Goal: Information Seeking & Learning: Learn about a topic

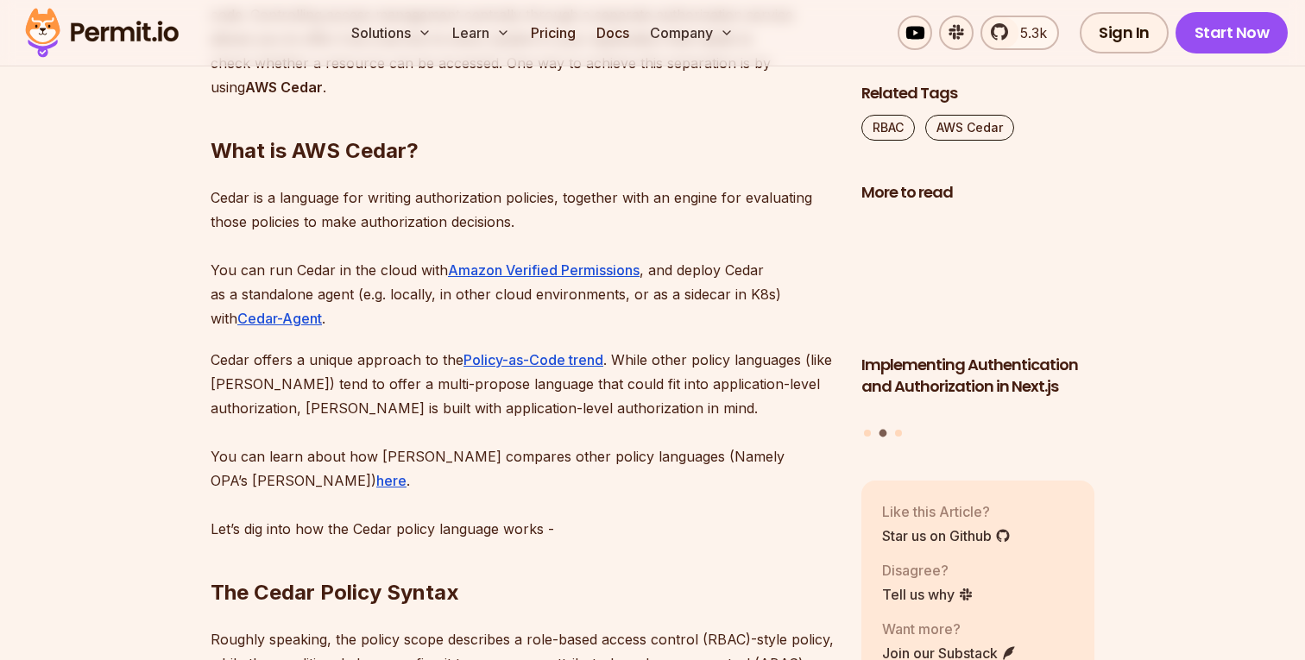
scroll to position [2154, 0]
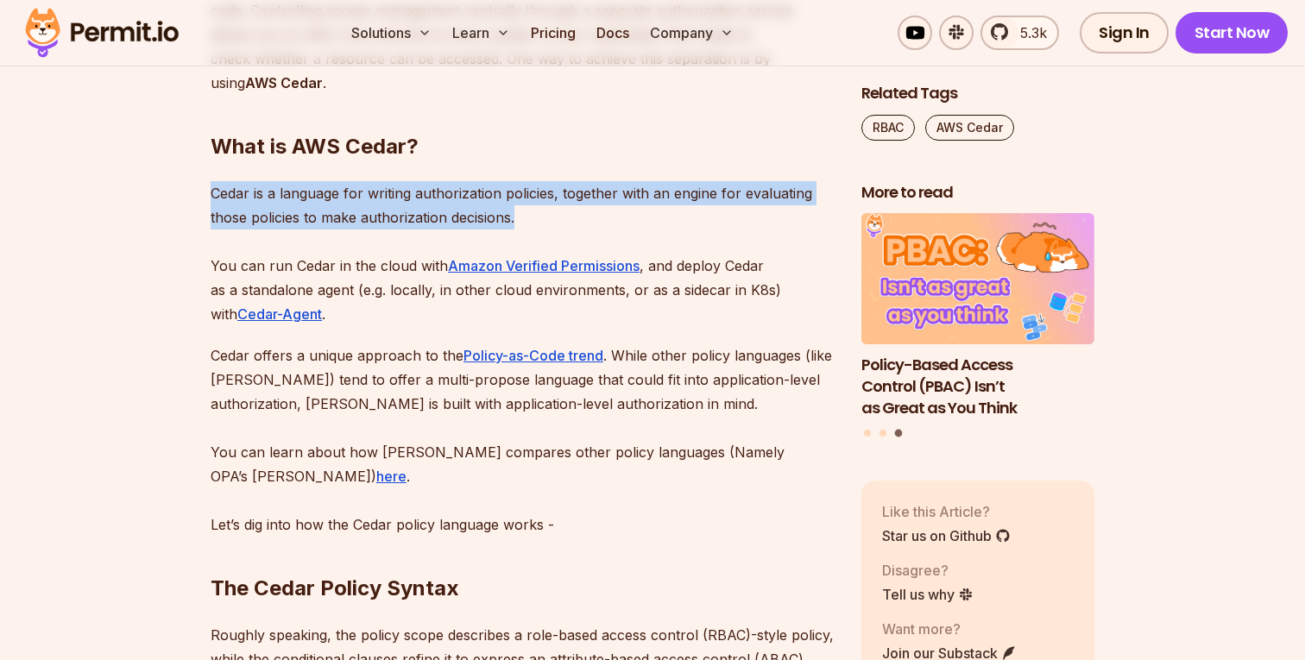
drag, startPoint x: 516, startPoint y: 218, endPoint x: 213, endPoint y: 192, distance: 304.1
click at [213, 192] on p "Cedar is a language for writing authorization policies, together with an engine…" at bounding box center [522, 253] width 623 height 145
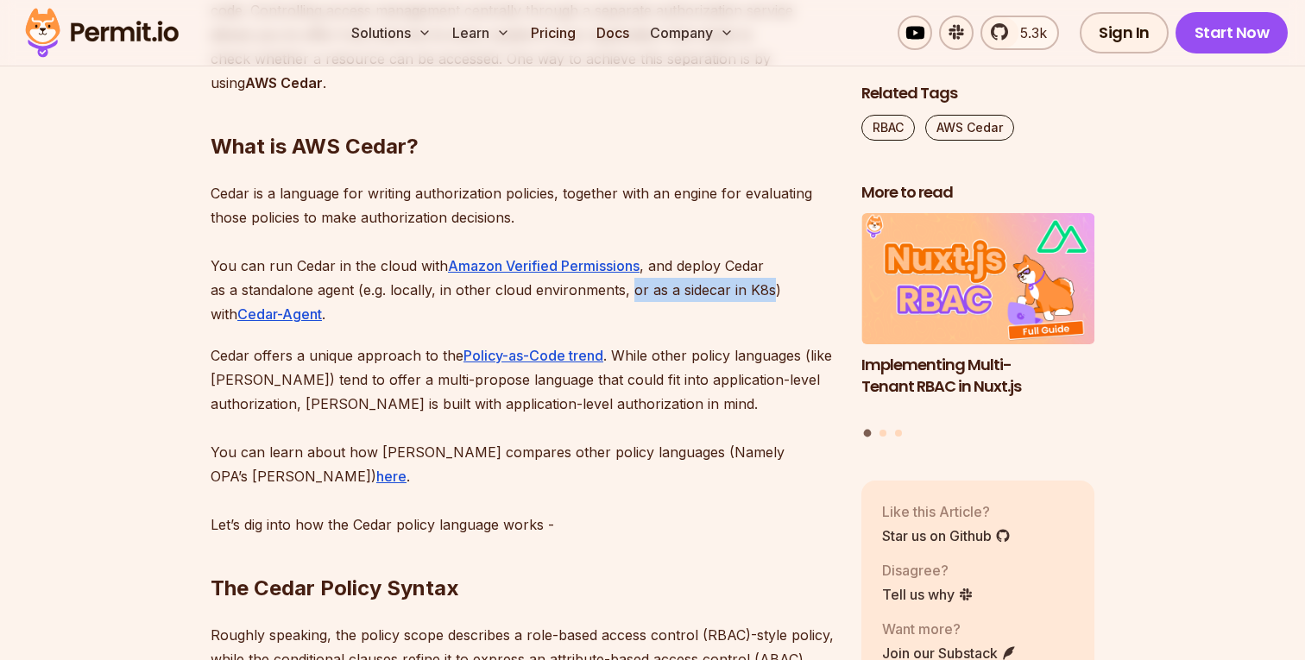
drag, startPoint x: 610, startPoint y: 290, endPoint x: 752, endPoint y: 283, distance: 141.7
click at [752, 283] on p "Cedar is a language for writing authorization policies, together with an engine…" at bounding box center [522, 253] width 623 height 145
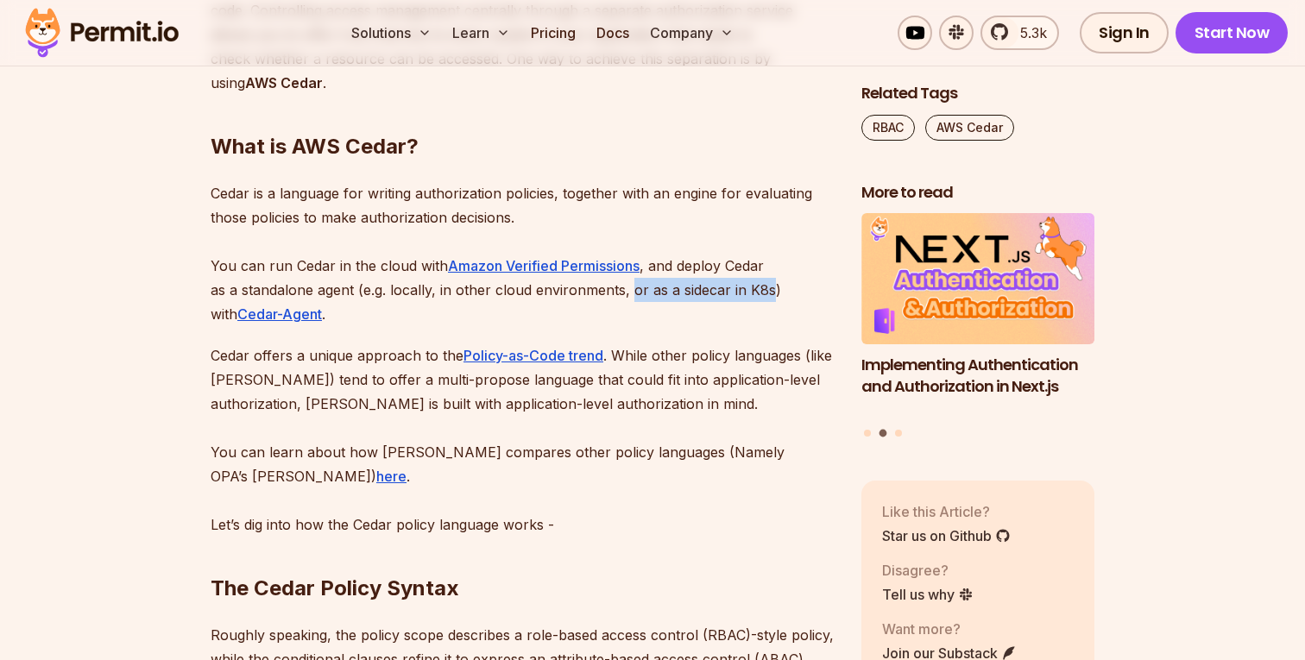
click at [435, 311] on p "Cedar is a language for writing authorization policies, together with an engine…" at bounding box center [522, 253] width 623 height 145
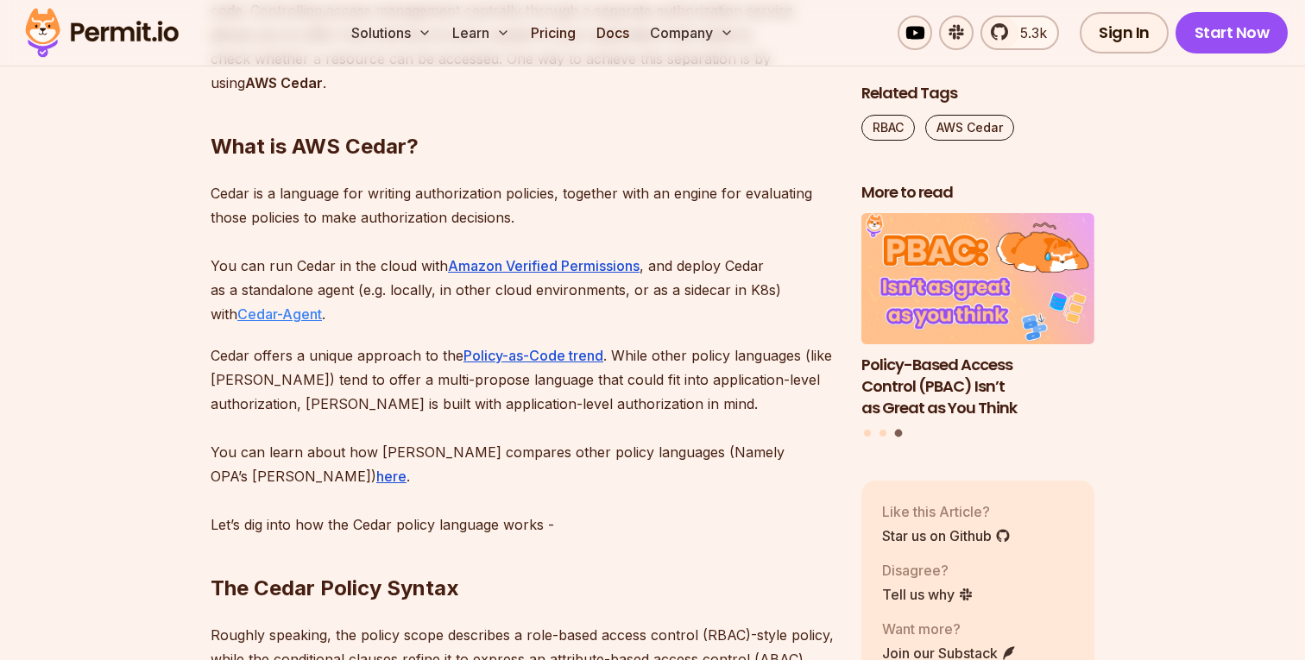
click at [271, 306] on link "Cedar-Agent" at bounding box center [279, 314] width 85 height 17
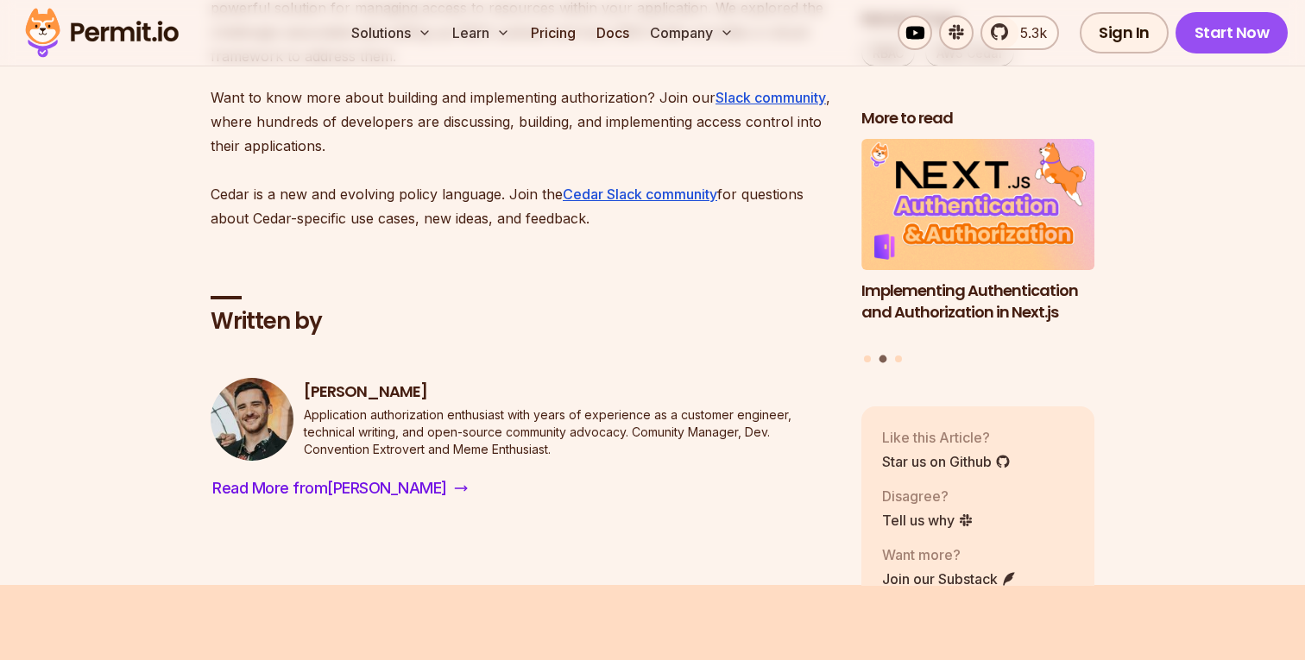
scroll to position [12081, 0]
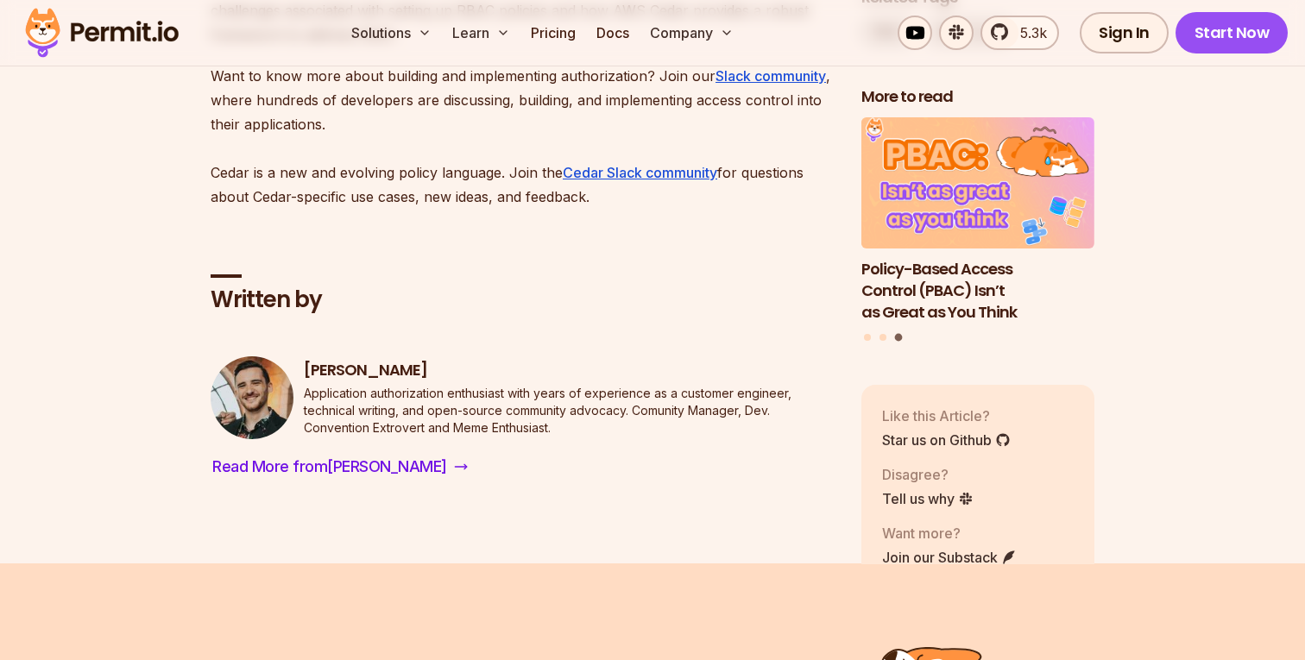
drag, startPoint x: 417, startPoint y: 190, endPoint x: 629, endPoint y: 239, distance: 217.9
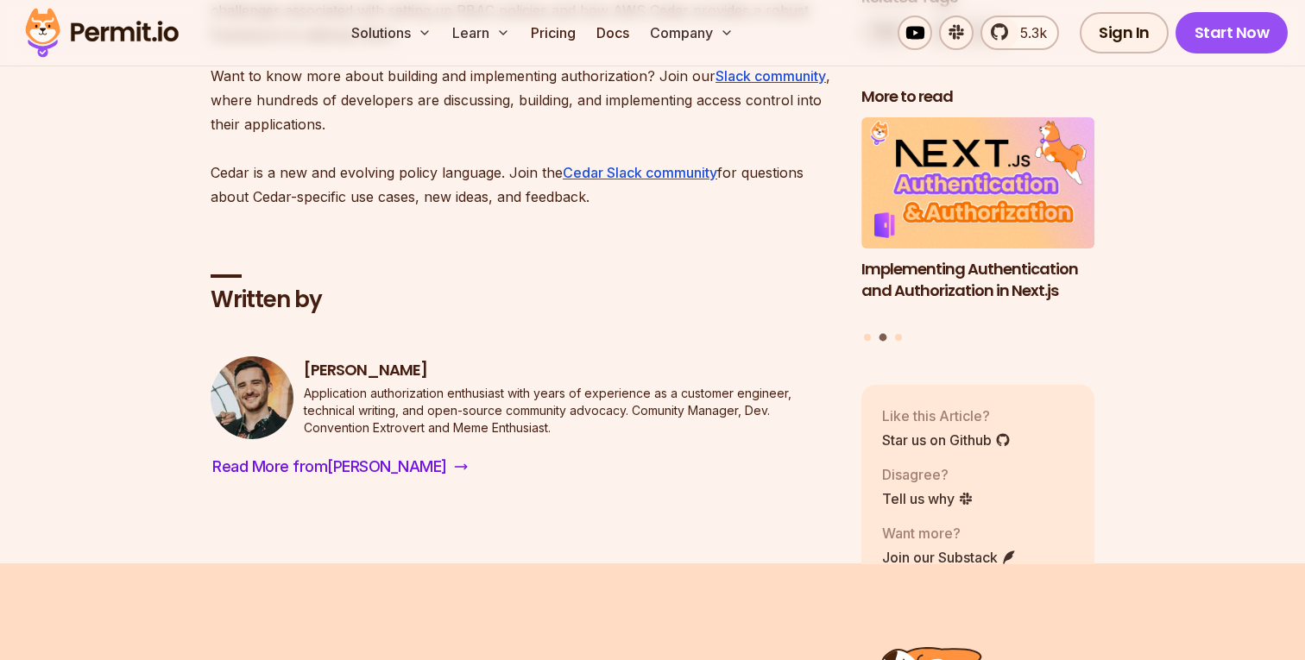
drag, startPoint x: 418, startPoint y: 302, endPoint x: 639, endPoint y: 305, distance: 221.0
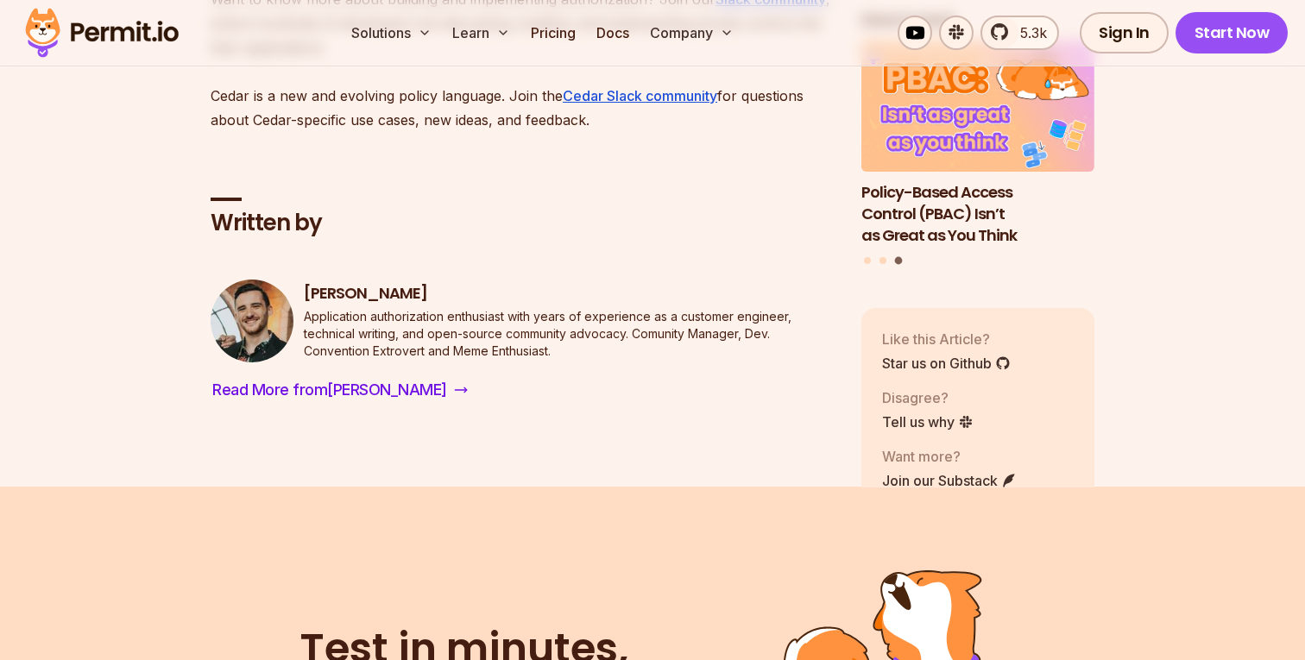
scroll to position [12158, 0]
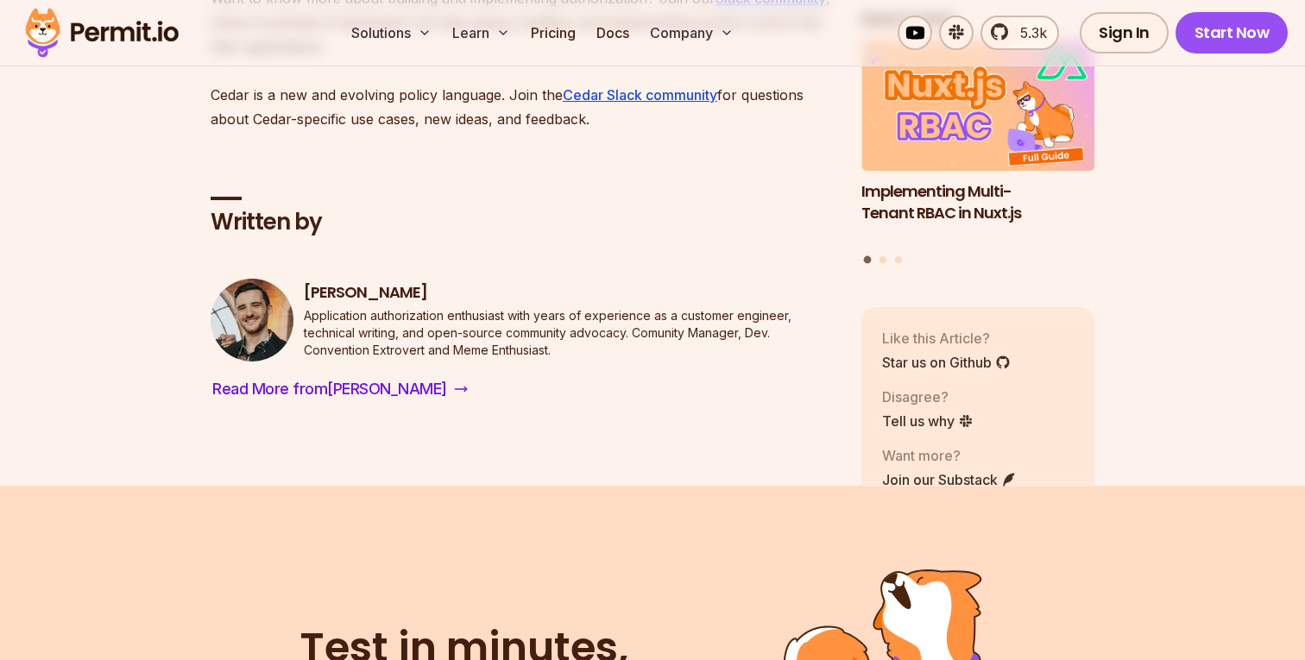
drag, startPoint x: 357, startPoint y: 335, endPoint x: 530, endPoint y: 339, distance: 172.7
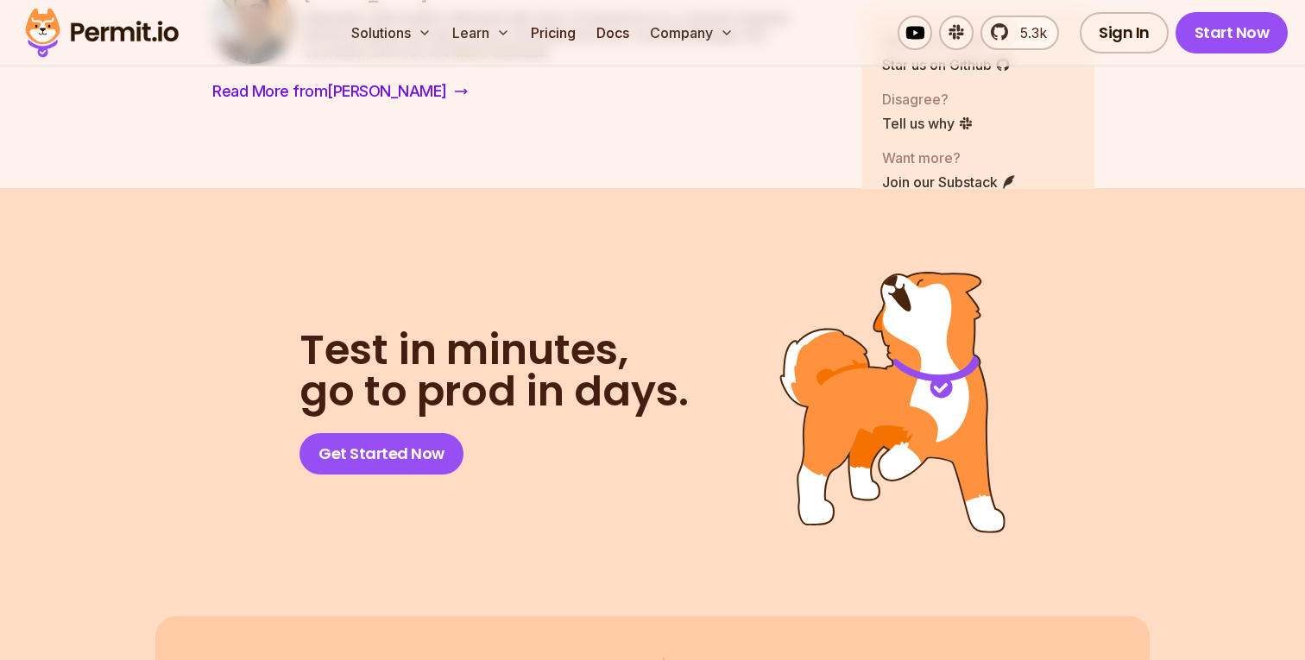
scroll to position [12459, 0]
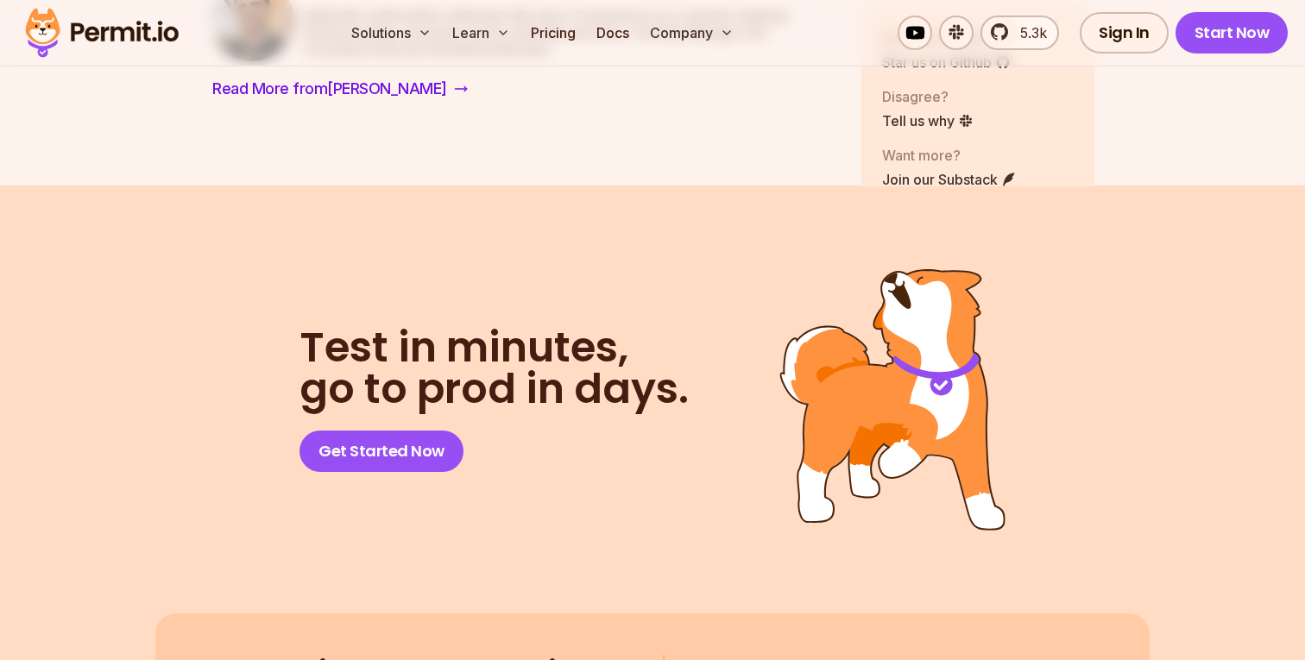
drag, startPoint x: 684, startPoint y: 357, endPoint x: 768, endPoint y: 362, distance: 83.9
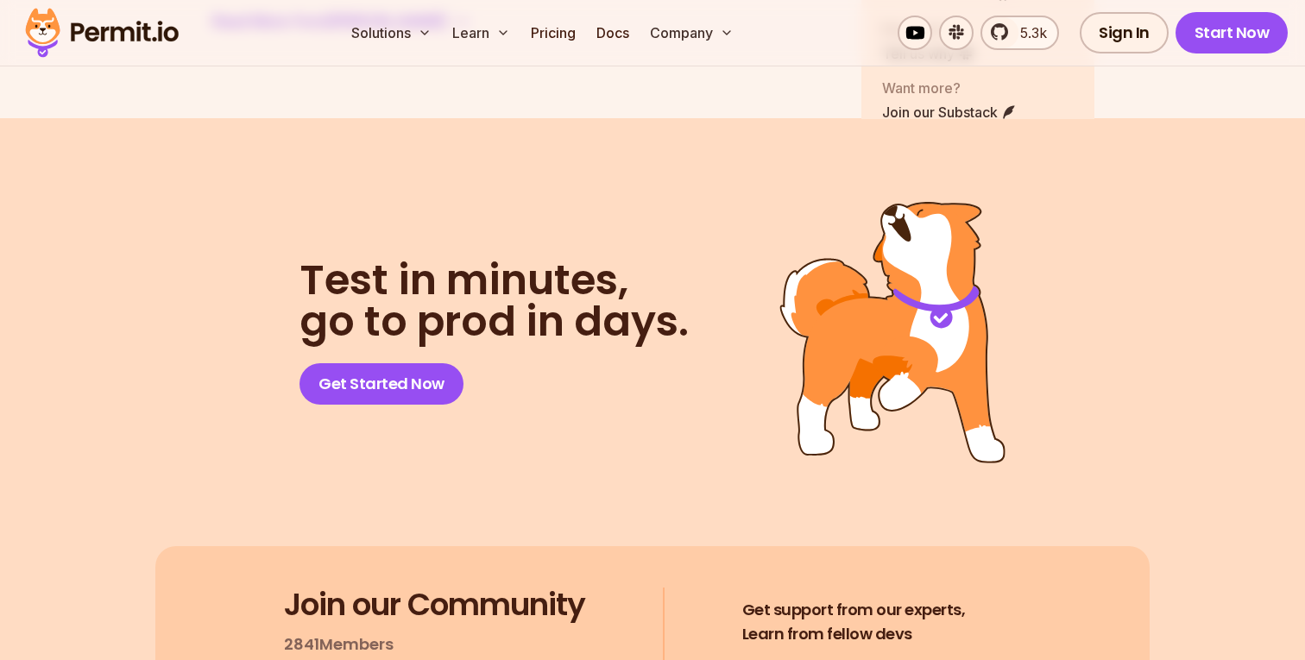
scroll to position [12532, 0]
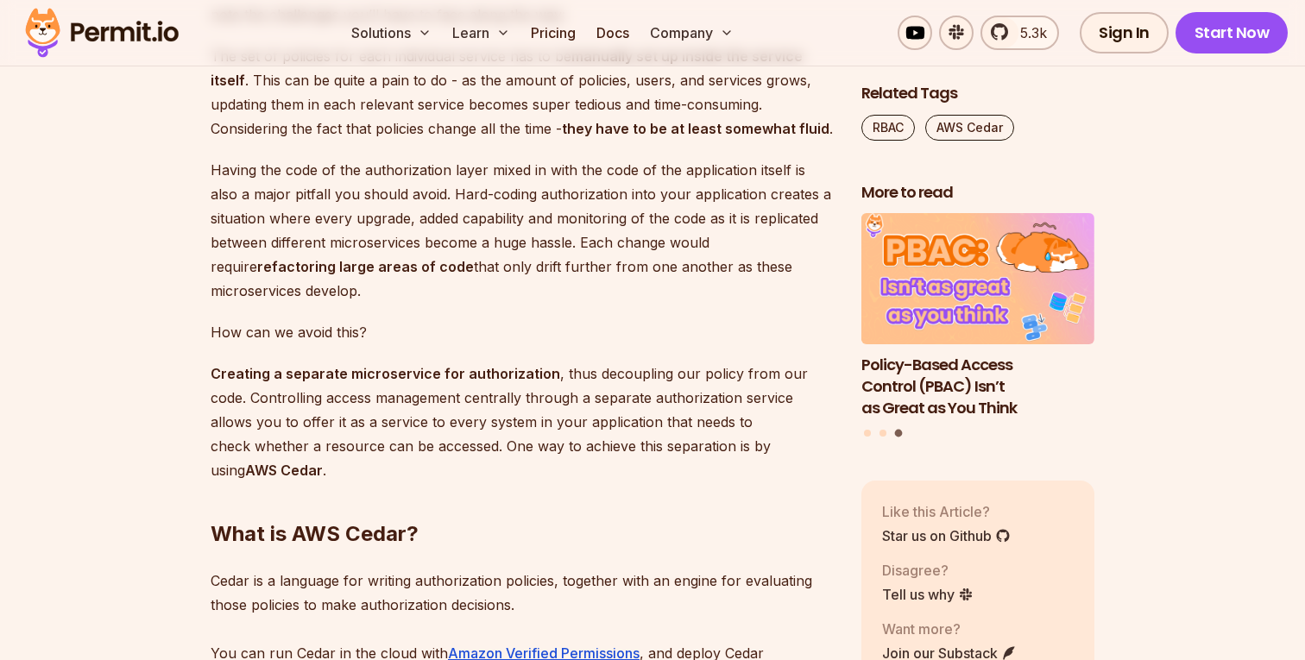
scroll to position [1768, 0]
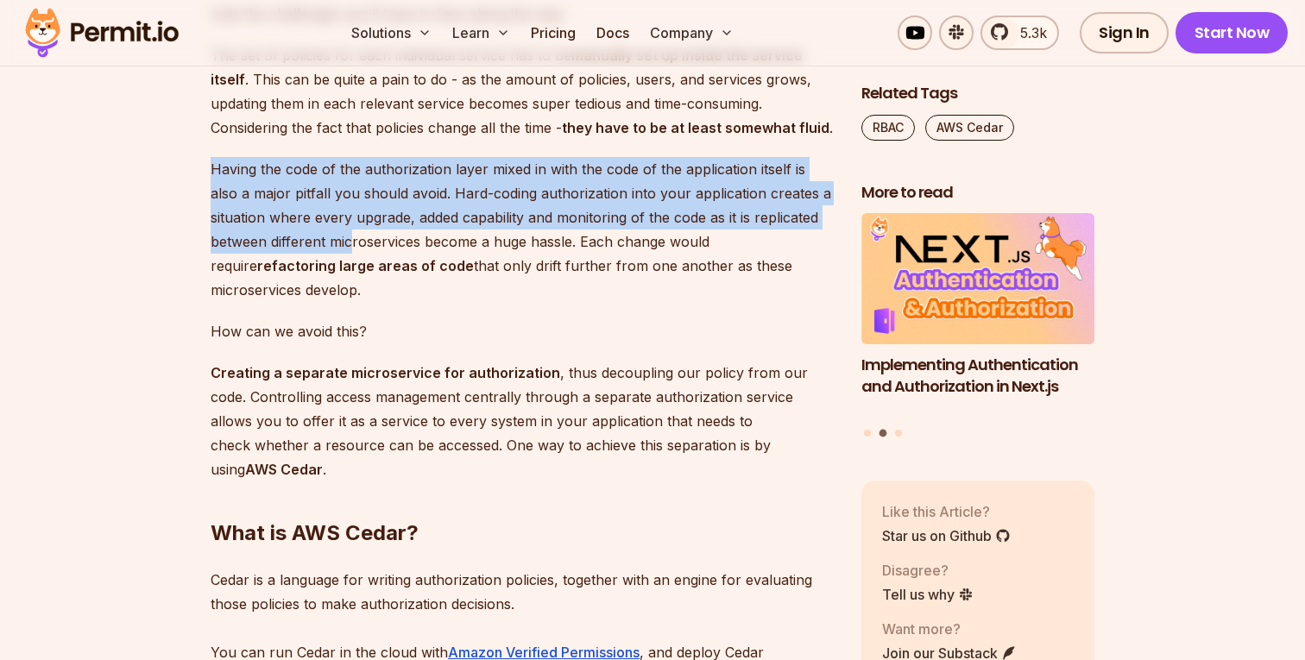
drag, startPoint x: 211, startPoint y: 191, endPoint x: 418, endPoint y: 272, distance: 222.4
click at [418, 272] on p "Having the code of the authorization layer mixed in with the code of the applic…" at bounding box center [522, 229] width 623 height 145
click at [412, 217] on p "Having the code of the authorization layer mixed in with the code of the applic…" at bounding box center [522, 229] width 623 height 145
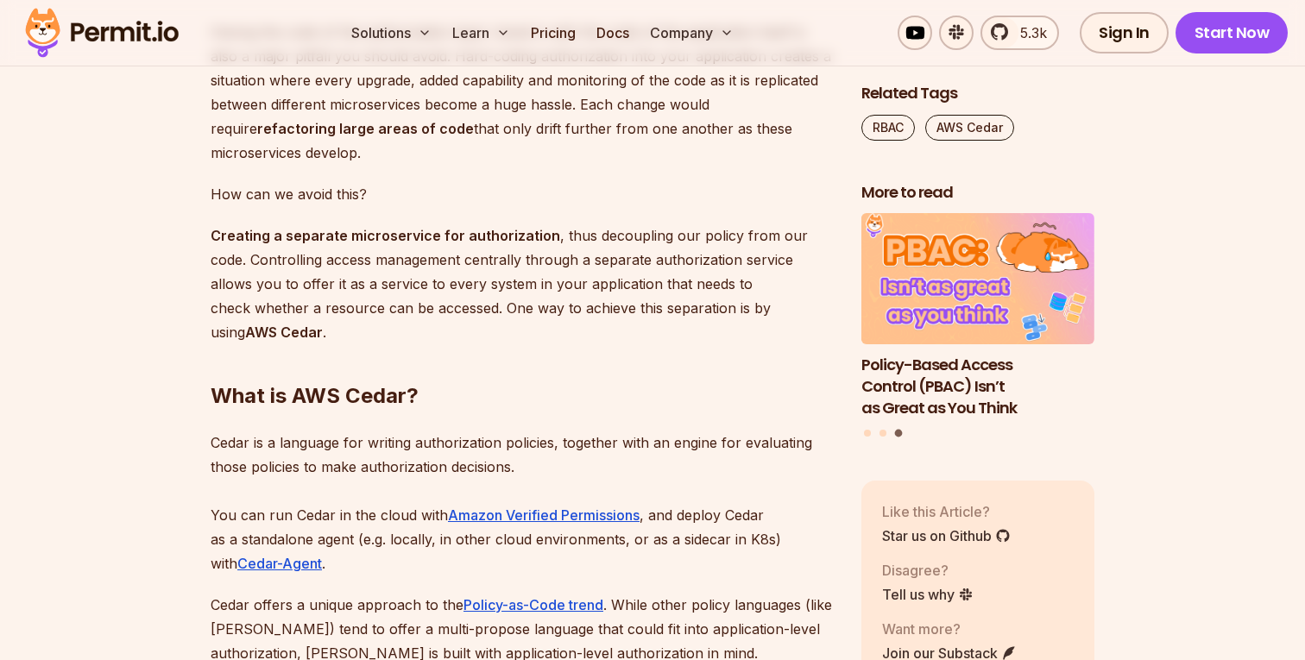
scroll to position [1914, 0]
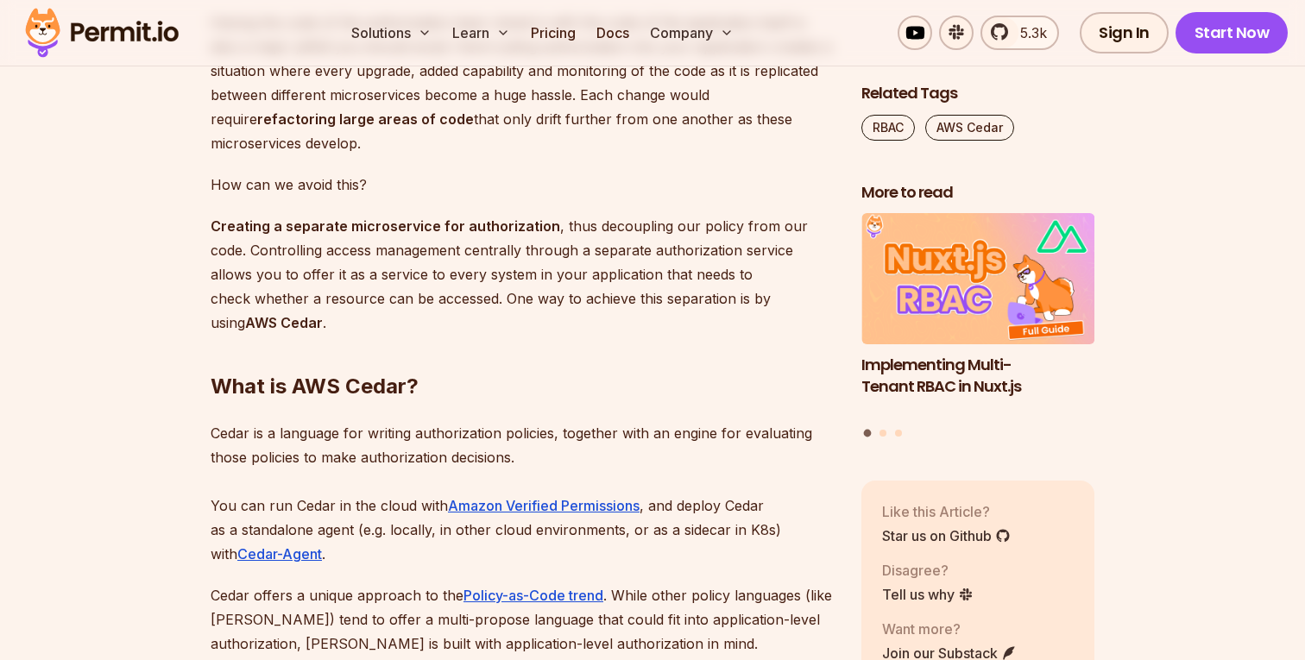
click at [224, 273] on p "Creating a separate microservice for authorization , thus decoupling our policy…" at bounding box center [522, 274] width 623 height 121
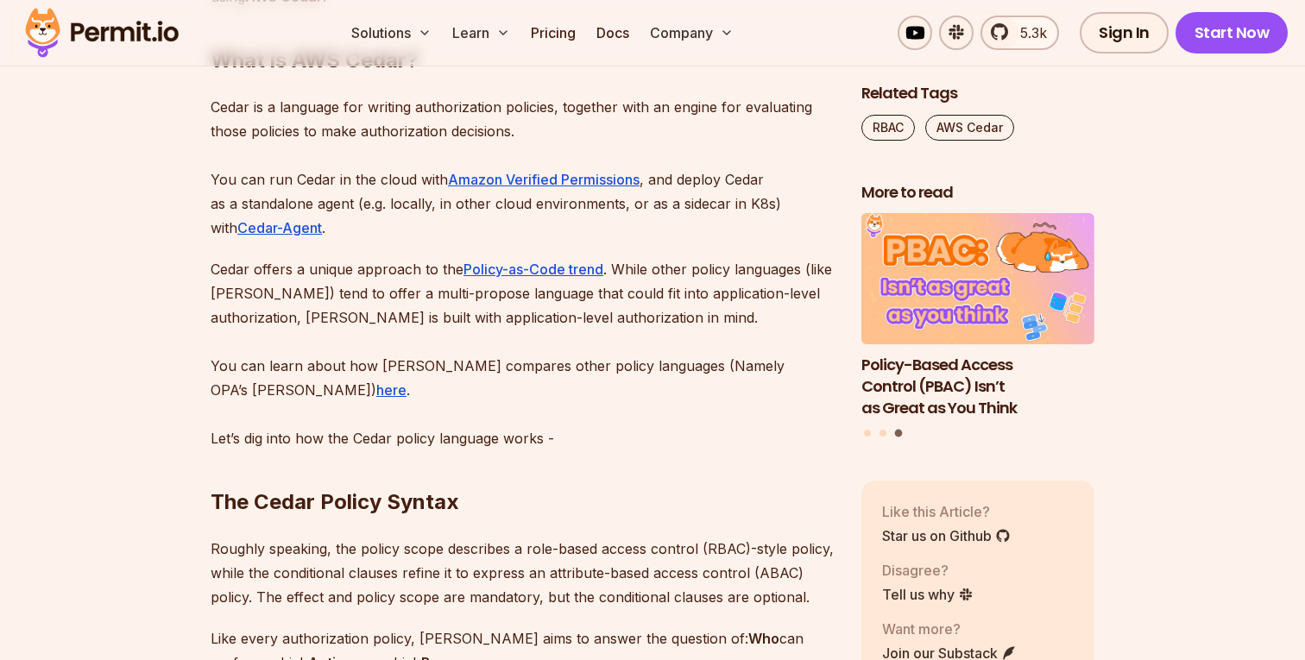
scroll to position [2237, 0]
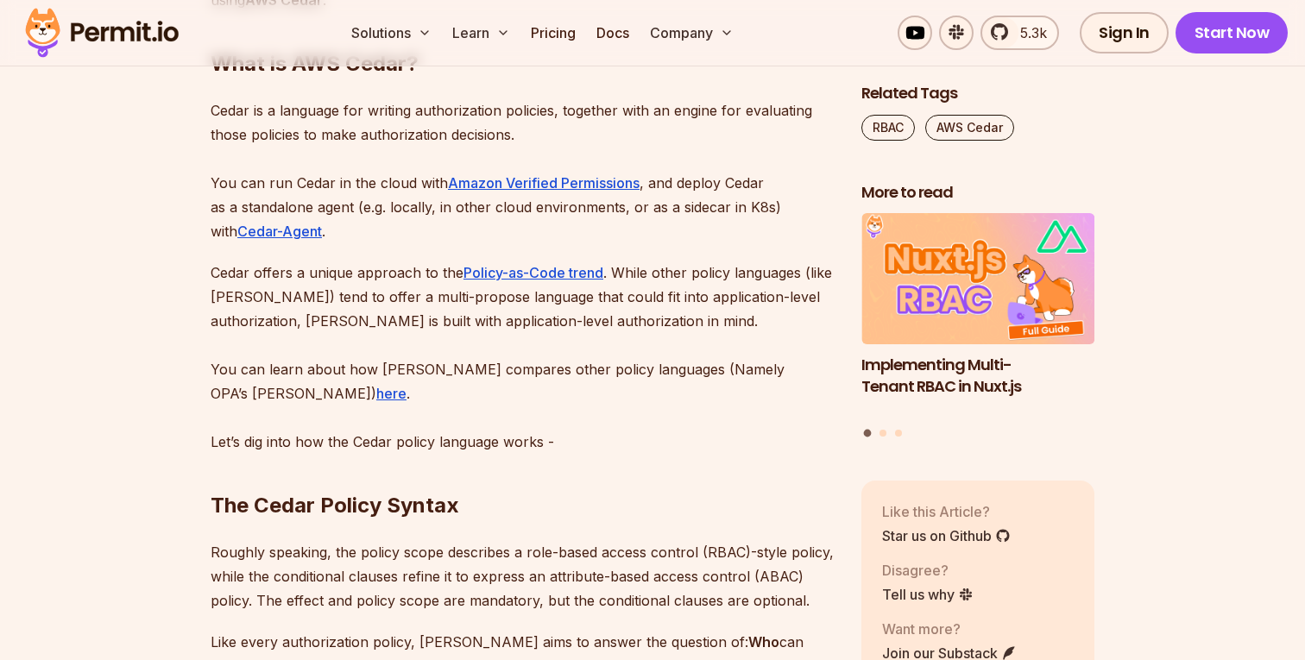
drag, startPoint x: 564, startPoint y: 111, endPoint x: 565, endPoint y: 139, distance: 27.6
click at [565, 139] on p "Cedar is a language for writing authorization policies, together with an engine…" at bounding box center [522, 170] width 623 height 145
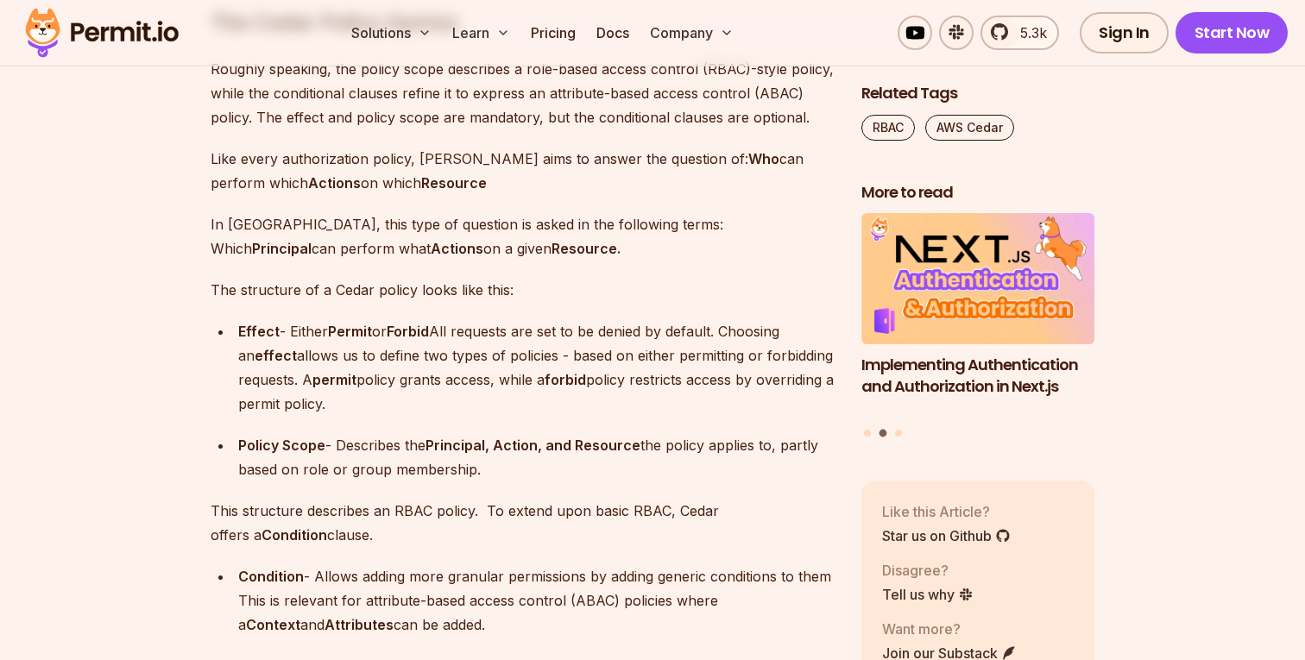
scroll to position [2721, 0]
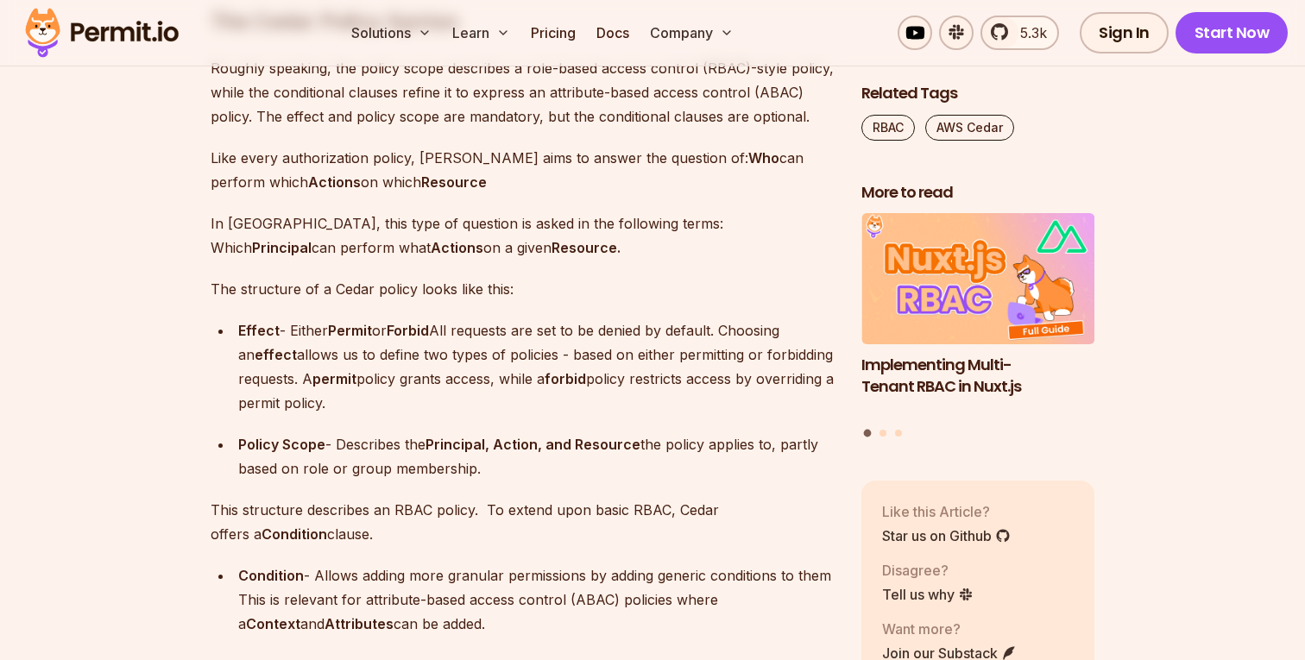
click at [748, 149] on strong "Who" at bounding box center [763, 157] width 31 height 17
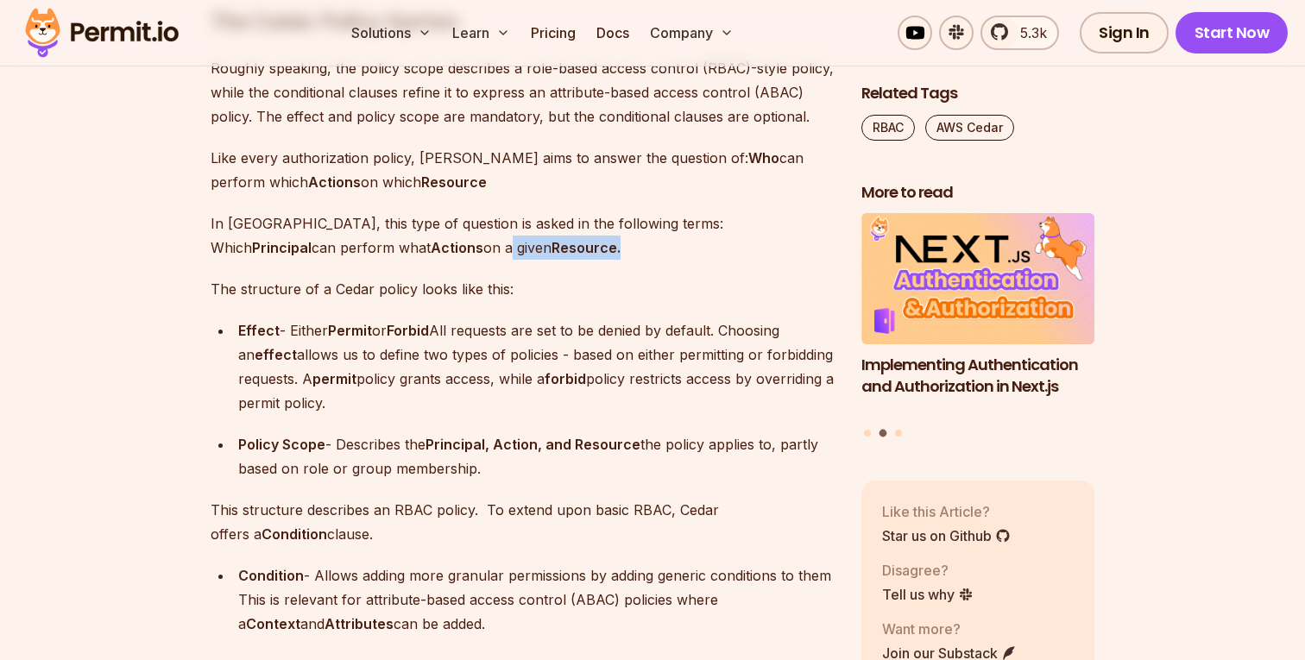
drag, startPoint x: 328, startPoint y: 224, endPoint x: 468, endPoint y: 223, distance: 139.8
click at [468, 224] on p "In [GEOGRAPHIC_DATA], this type of question is asked in the following terms: Wh…" at bounding box center [522, 235] width 623 height 48
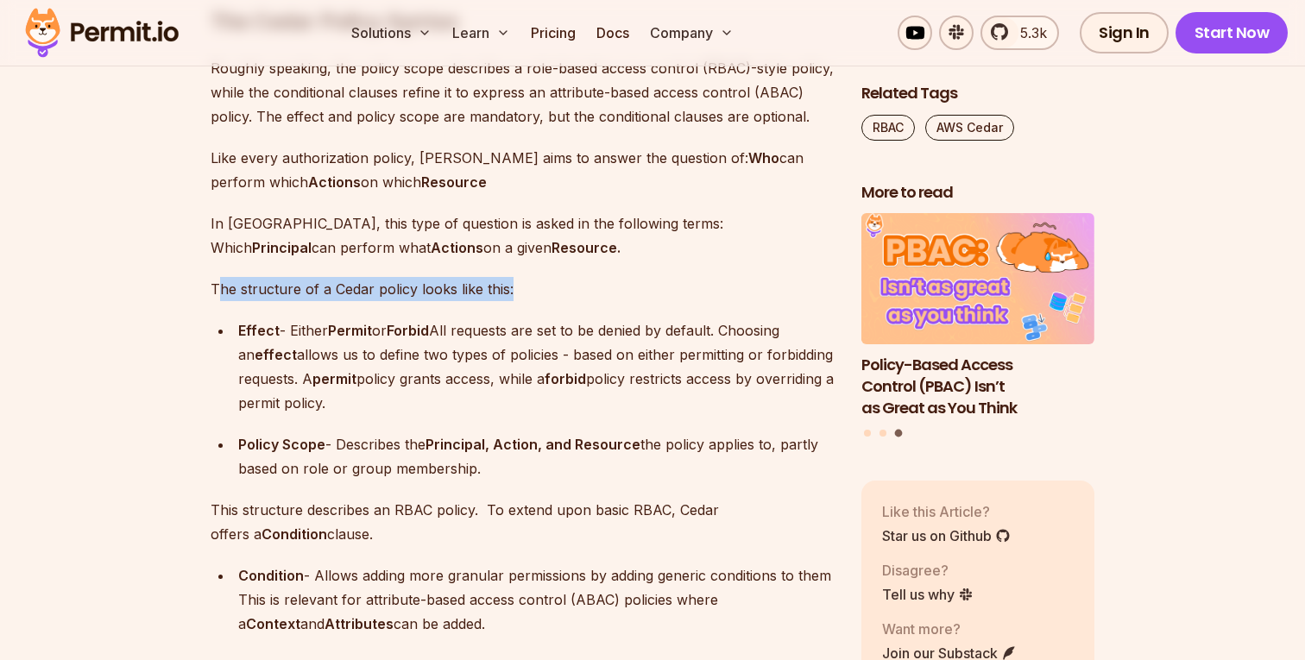
drag, startPoint x: 220, startPoint y: 261, endPoint x: 523, endPoint y: 268, distance: 303.0
click at [523, 277] on p "The structure of a Cedar policy looks like this:" at bounding box center [522, 289] width 623 height 24
click at [353, 322] on strong "Permit" at bounding box center [350, 330] width 44 height 17
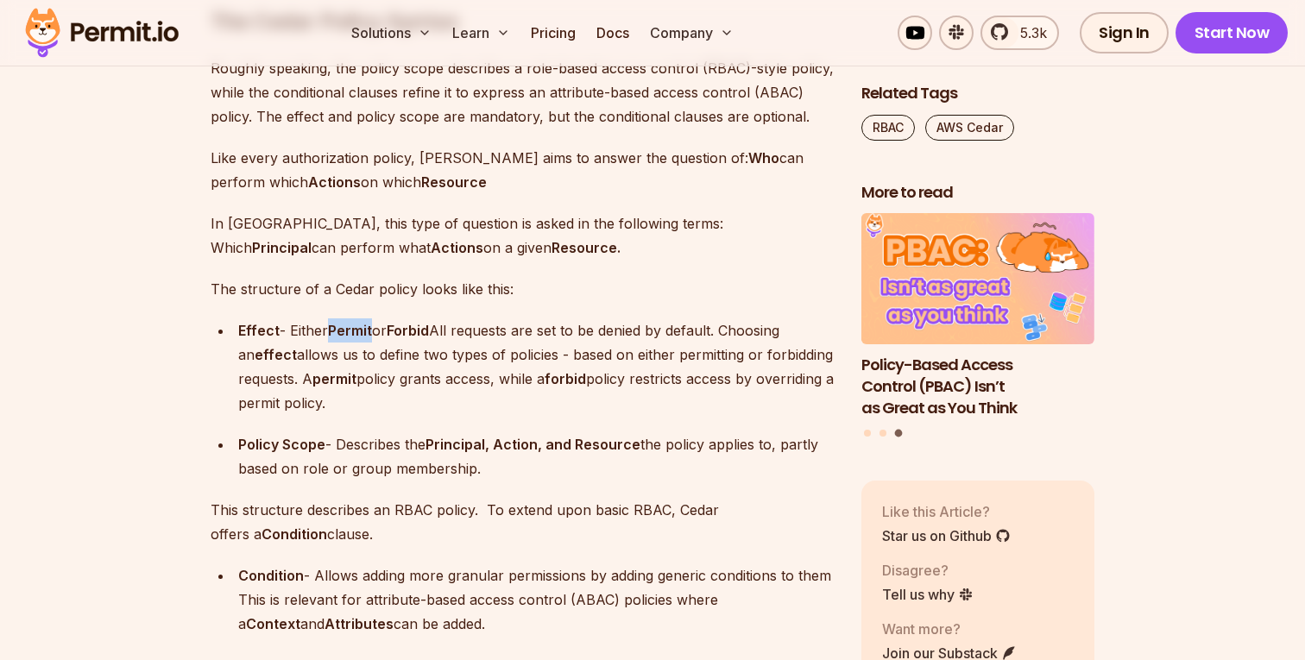
click at [419, 322] on strong "Forbid" at bounding box center [408, 330] width 42 height 17
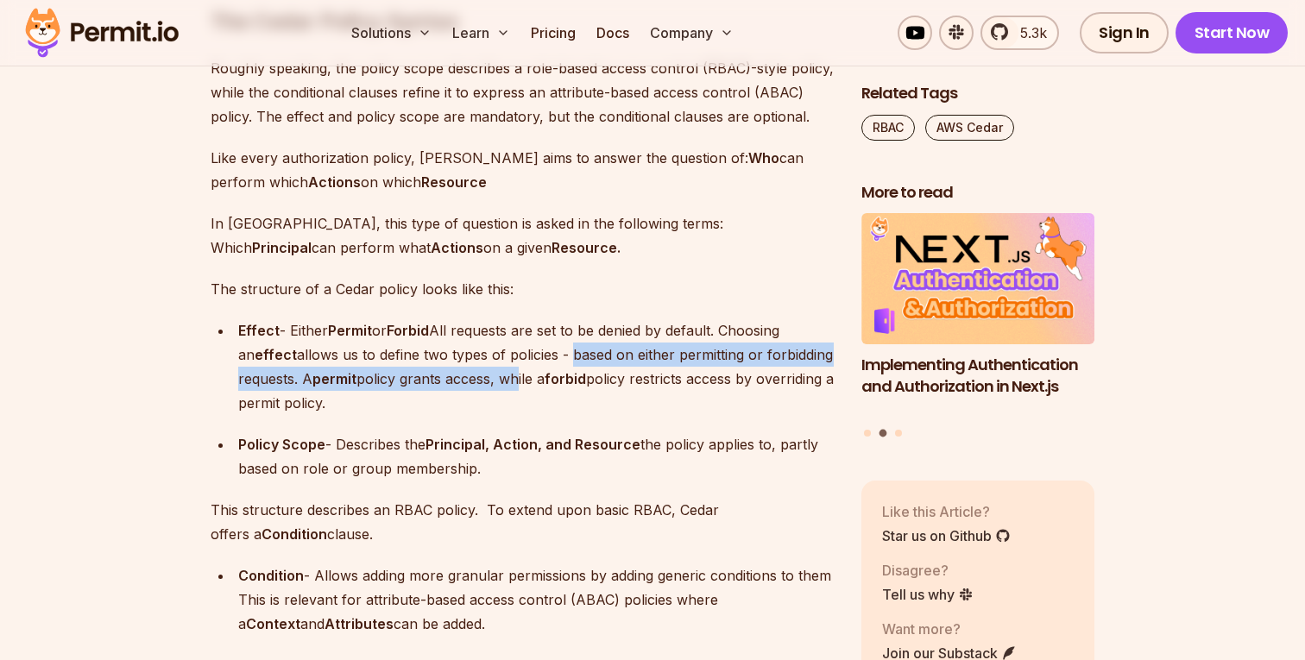
drag, startPoint x: 576, startPoint y: 330, endPoint x: 592, endPoint y: 366, distance: 39.8
click at [592, 366] on p "Effect - Either Permit or Forbid All requests are set to be denied by default. …" at bounding box center [535, 366] width 595 height 97
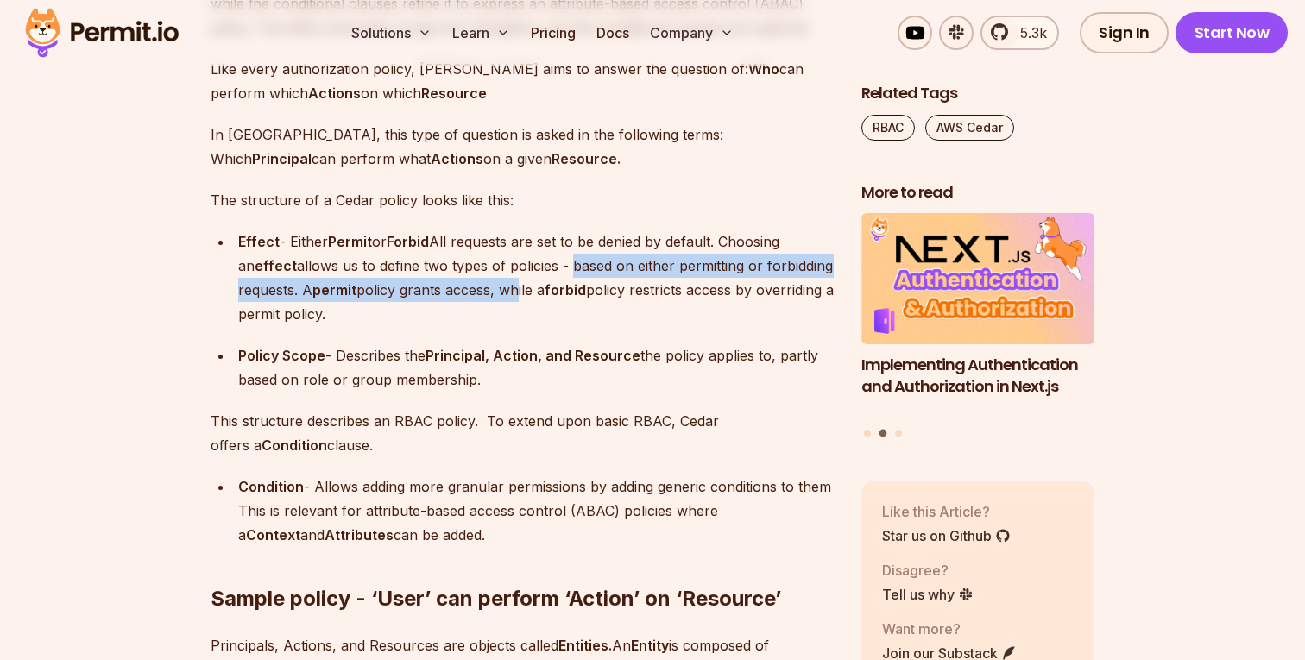
scroll to position [2811, 0]
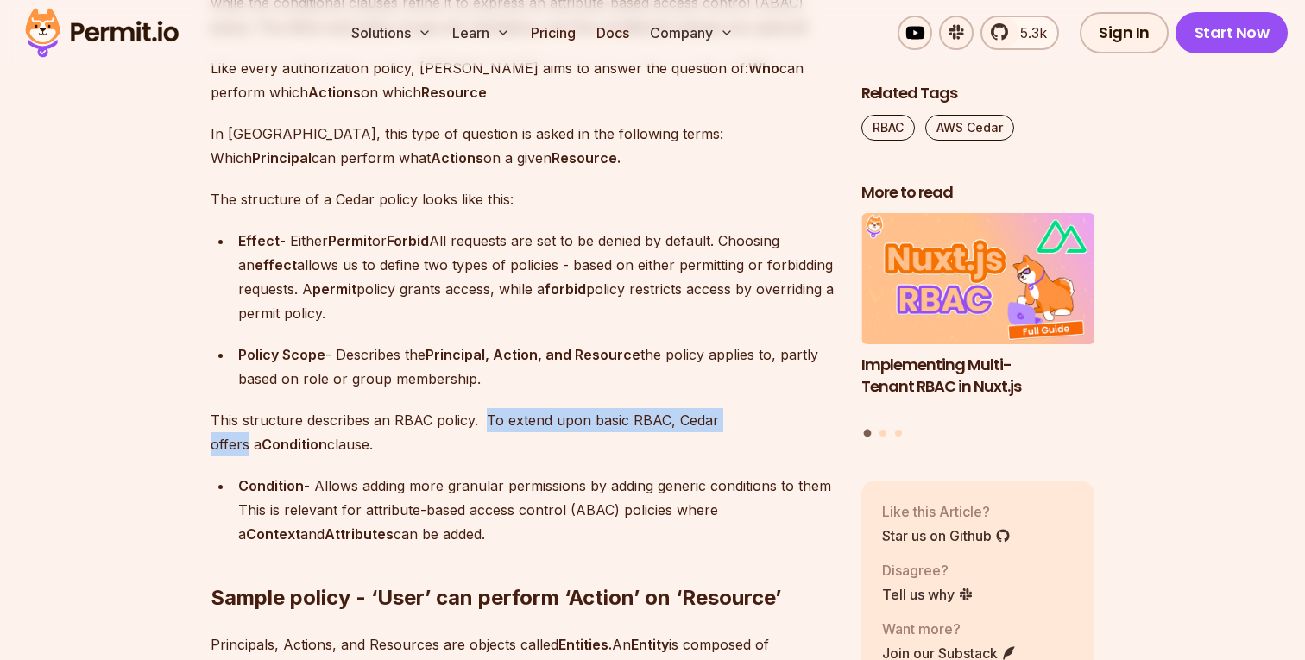
drag, startPoint x: 486, startPoint y: 393, endPoint x: 760, endPoint y: 392, distance: 274.4
click at [760, 408] on p "This structure describes an RBAC policy. To extend upon basic RBAC, Cedar offer…" at bounding box center [522, 432] width 623 height 48
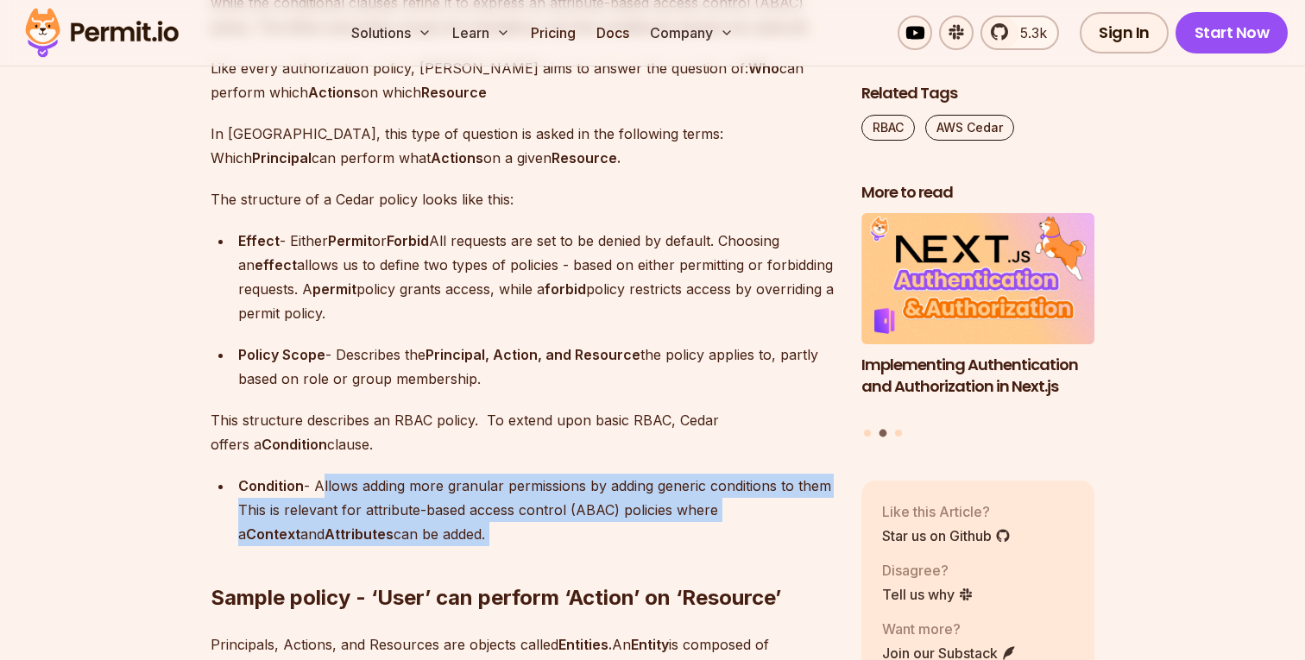
drag, startPoint x: 318, startPoint y: 462, endPoint x: 467, endPoint y: 506, distance: 154.8
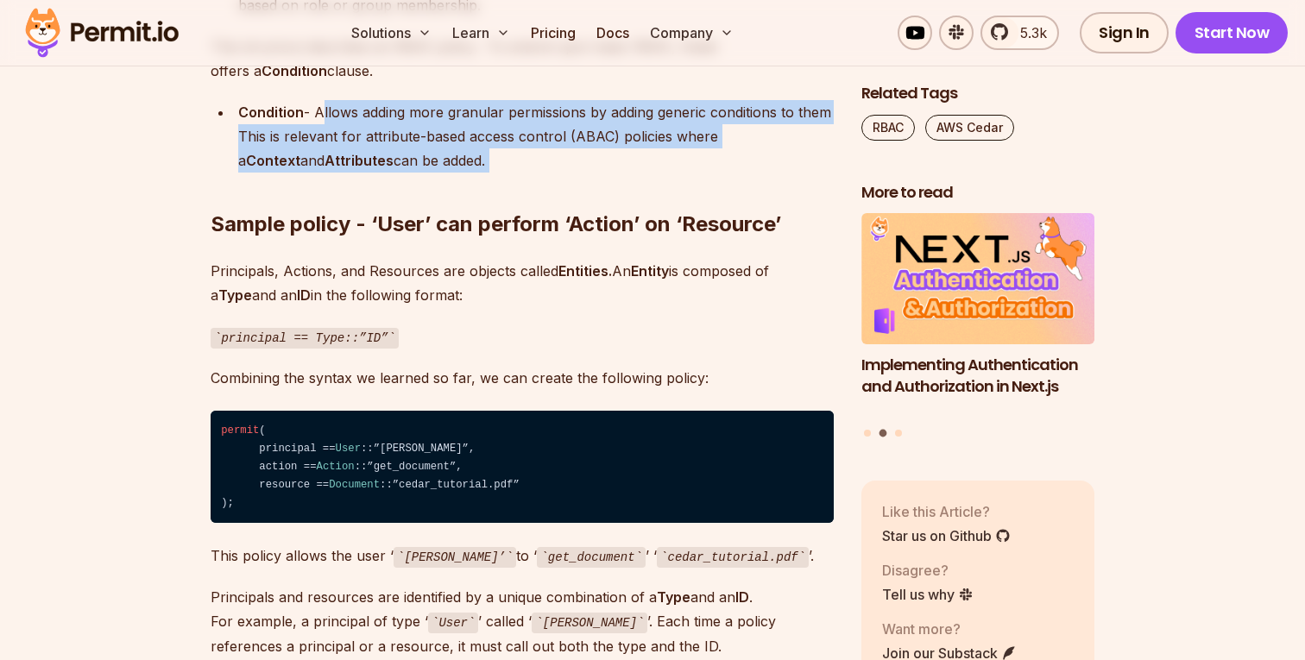
scroll to position [3188, 0]
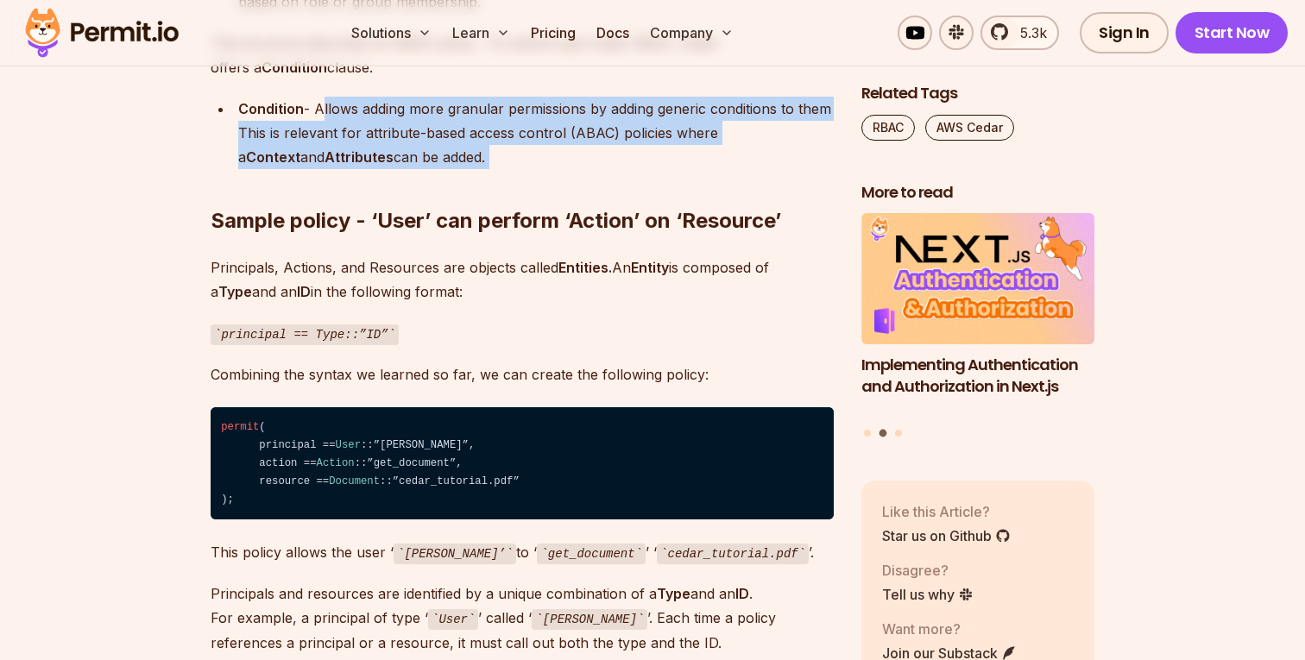
click at [326, 362] on p "Combining the syntax we learned so far, we can create the following policy:" at bounding box center [522, 374] width 623 height 24
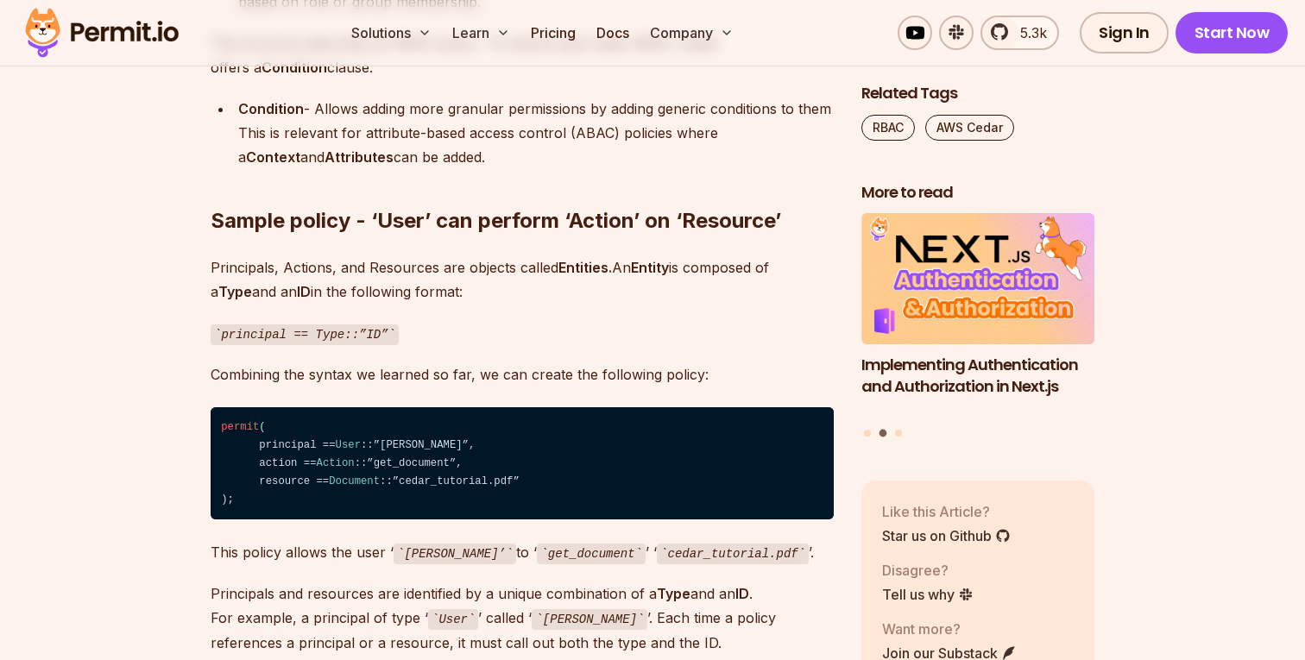
click at [326, 362] on p "Combining the syntax we learned so far, we can create the following policy:" at bounding box center [522, 374] width 623 height 24
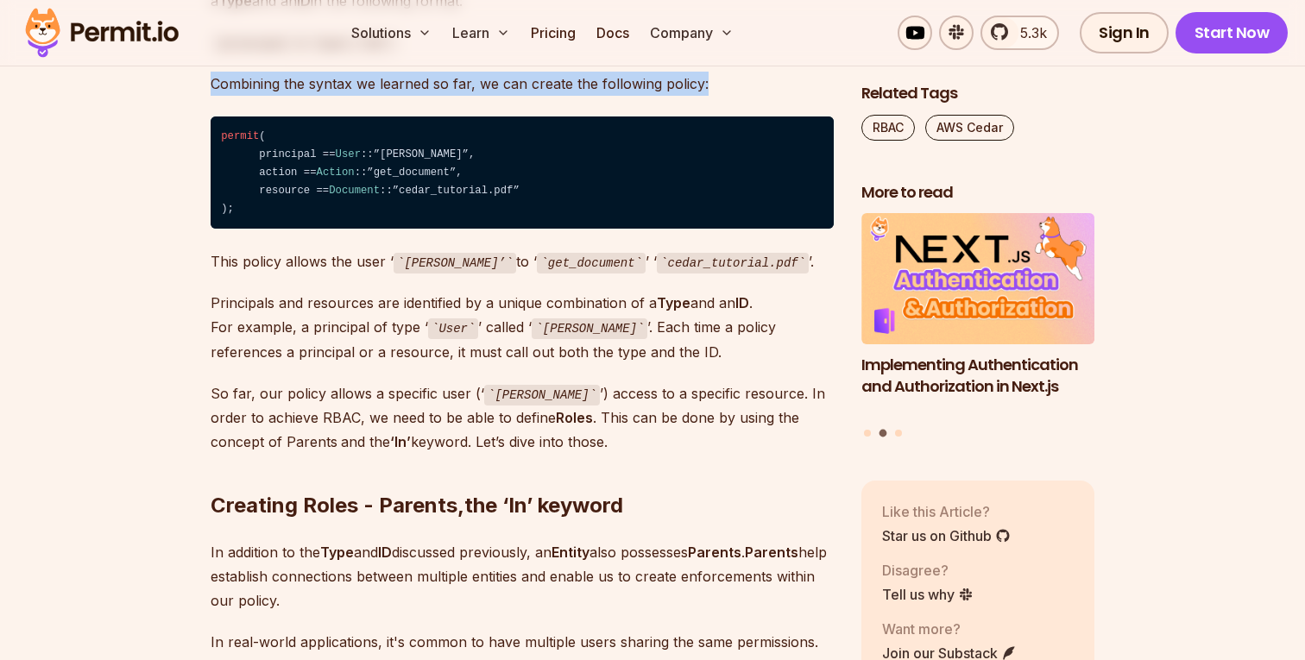
scroll to position [3481, 0]
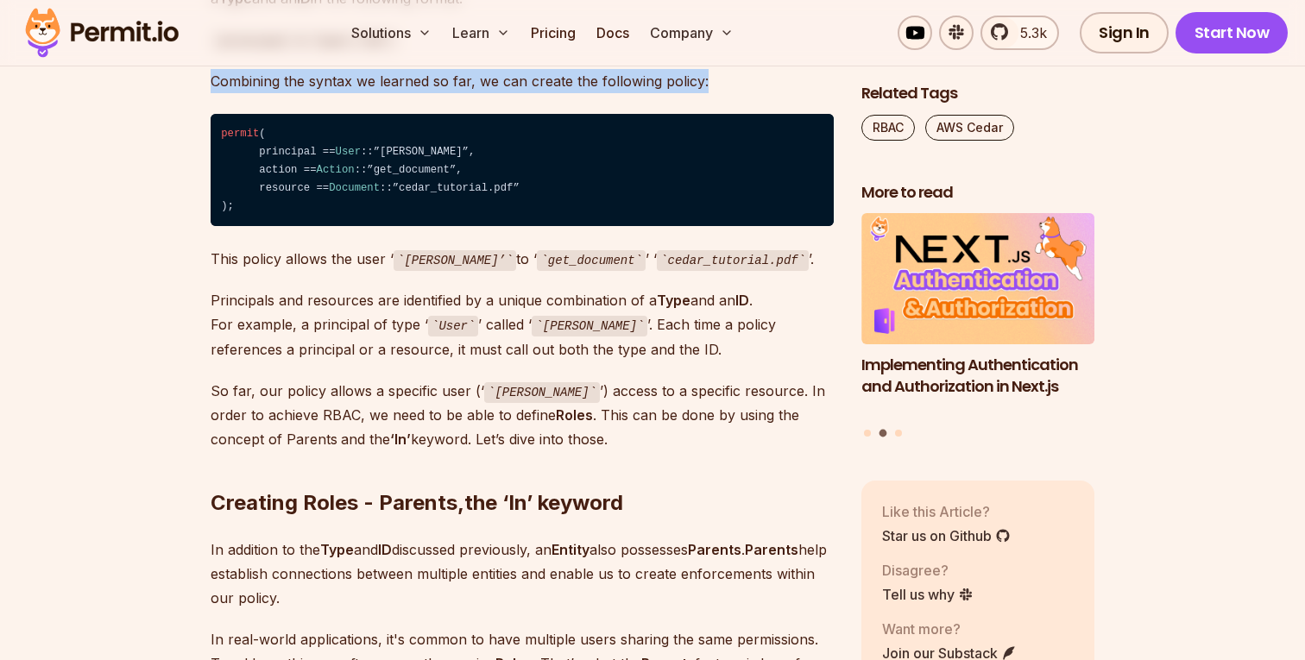
click at [539, 325] on p "Principals and resources are identified by a unique combination of a Type and a…" at bounding box center [522, 324] width 623 height 73
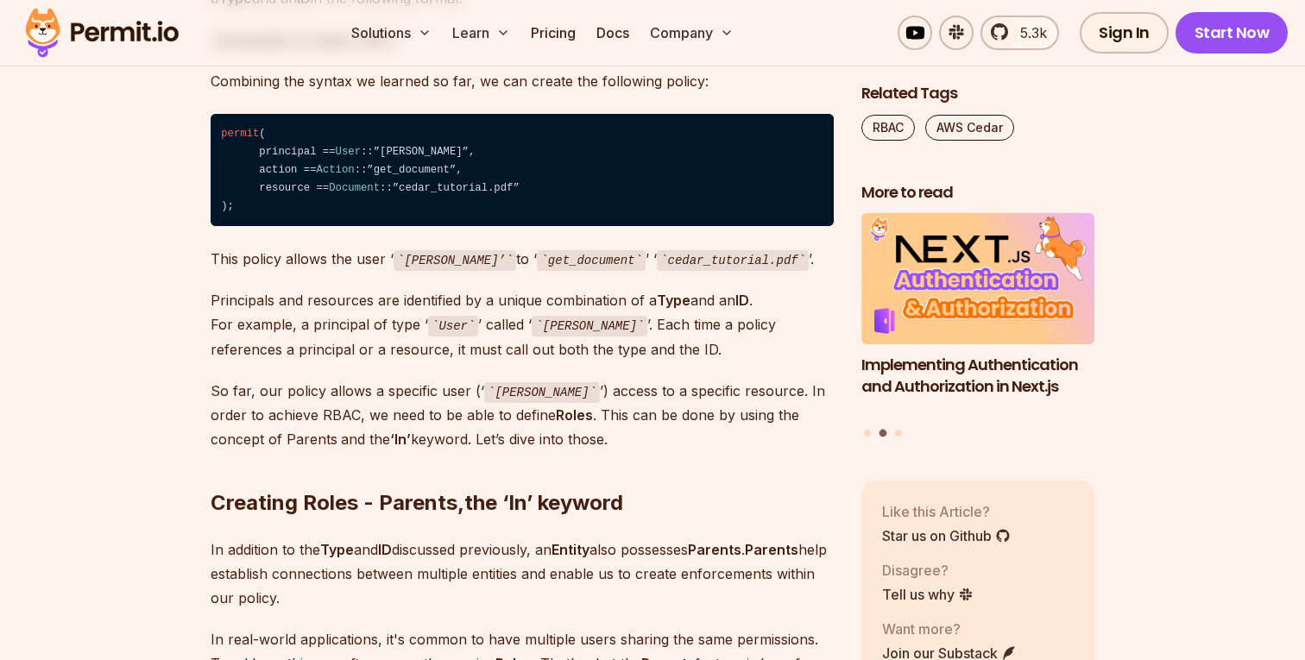
click at [539, 325] on p "Principals and resources are identified by a unique combination of a Type and a…" at bounding box center [522, 324] width 623 height 73
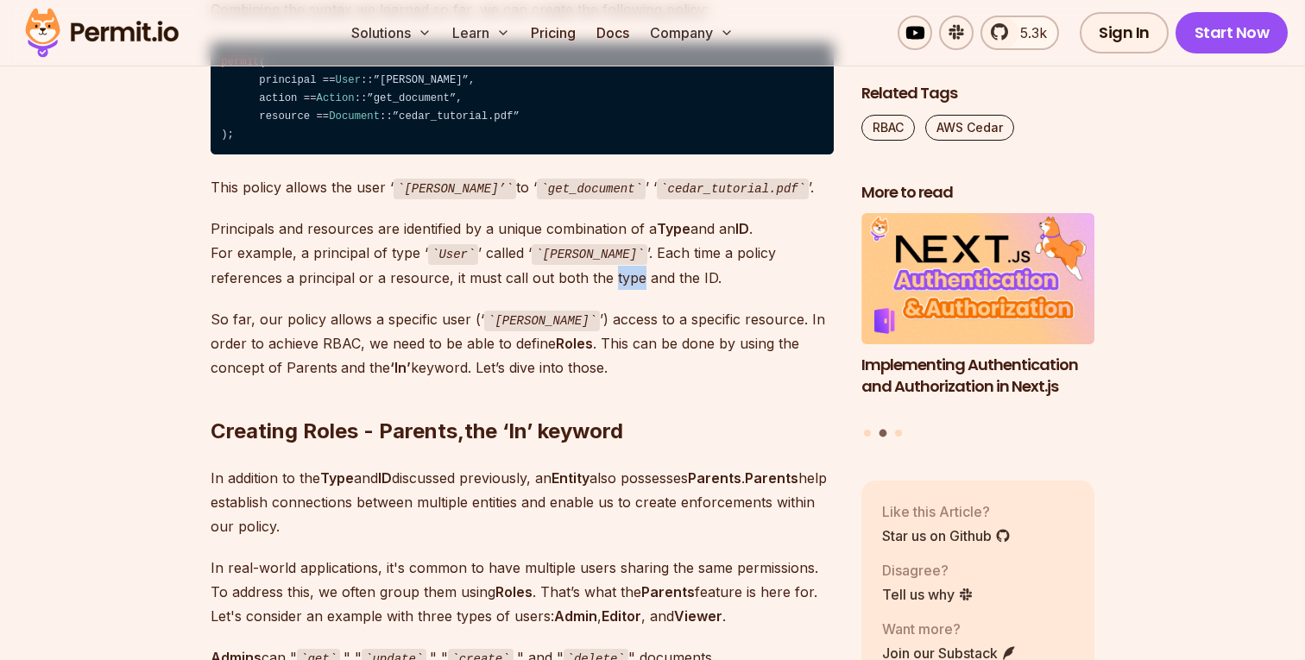
scroll to position [3558, 0]
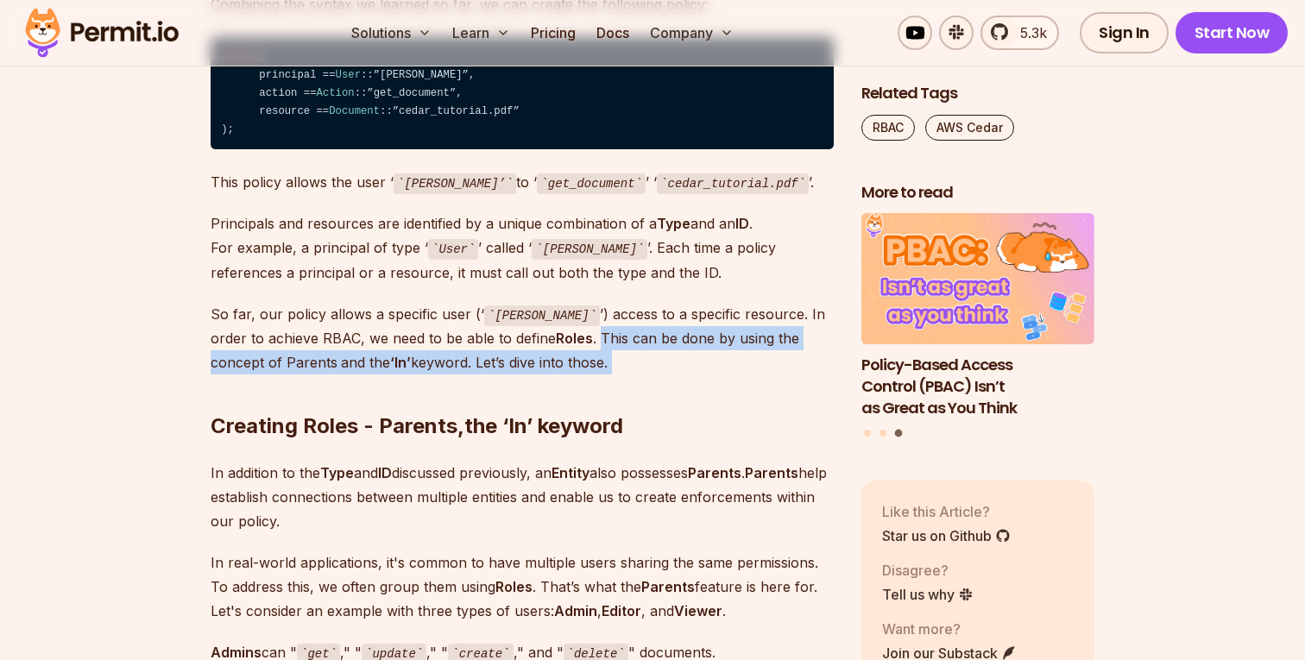
drag, startPoint x: 545, startPoint y: 313, endPoint x: 546, endPoint y: 336, distance: 22.5
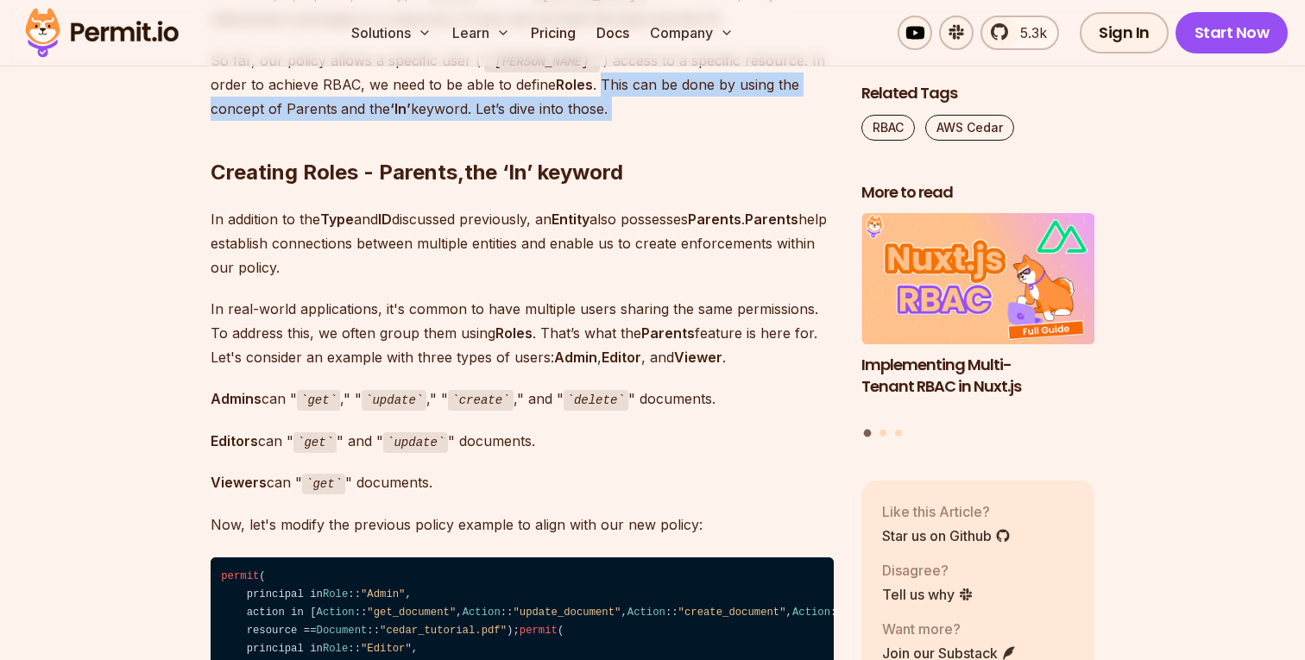
scroll to position [3823, 0]
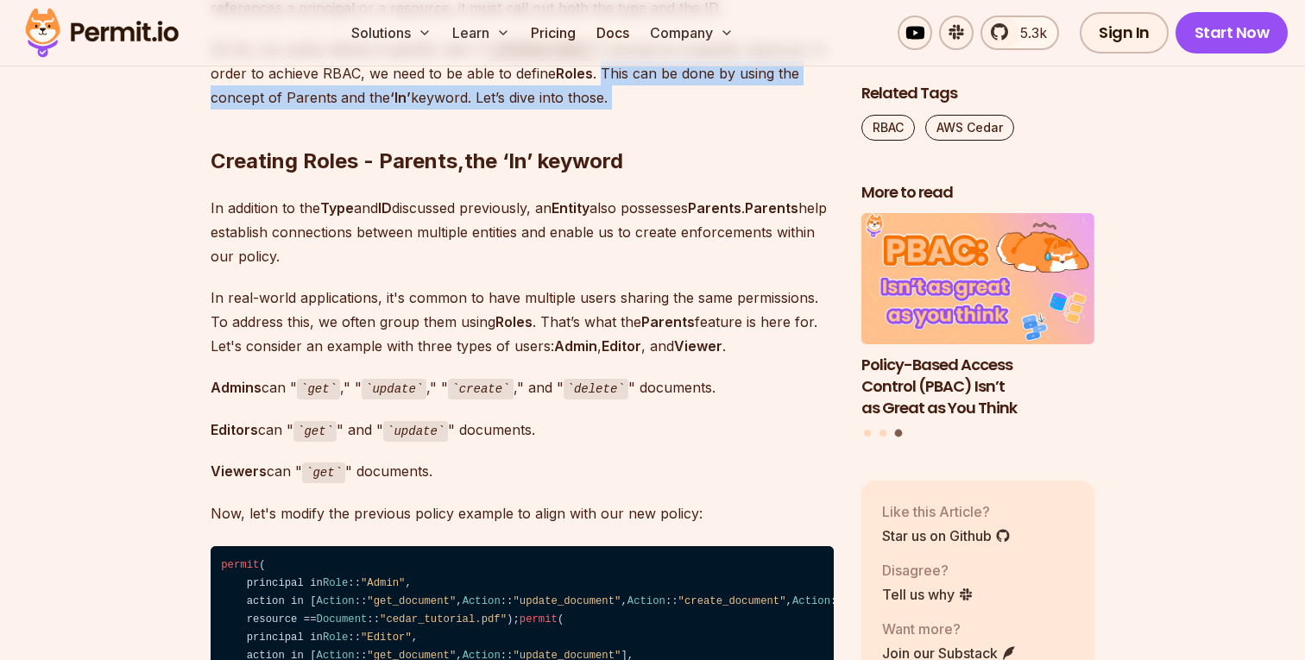
click at [367, 210] on p "In addition to the Type and ID discussed previously, an Entity also possesses P…" at bounding box center [522, 232] width 623 height 72
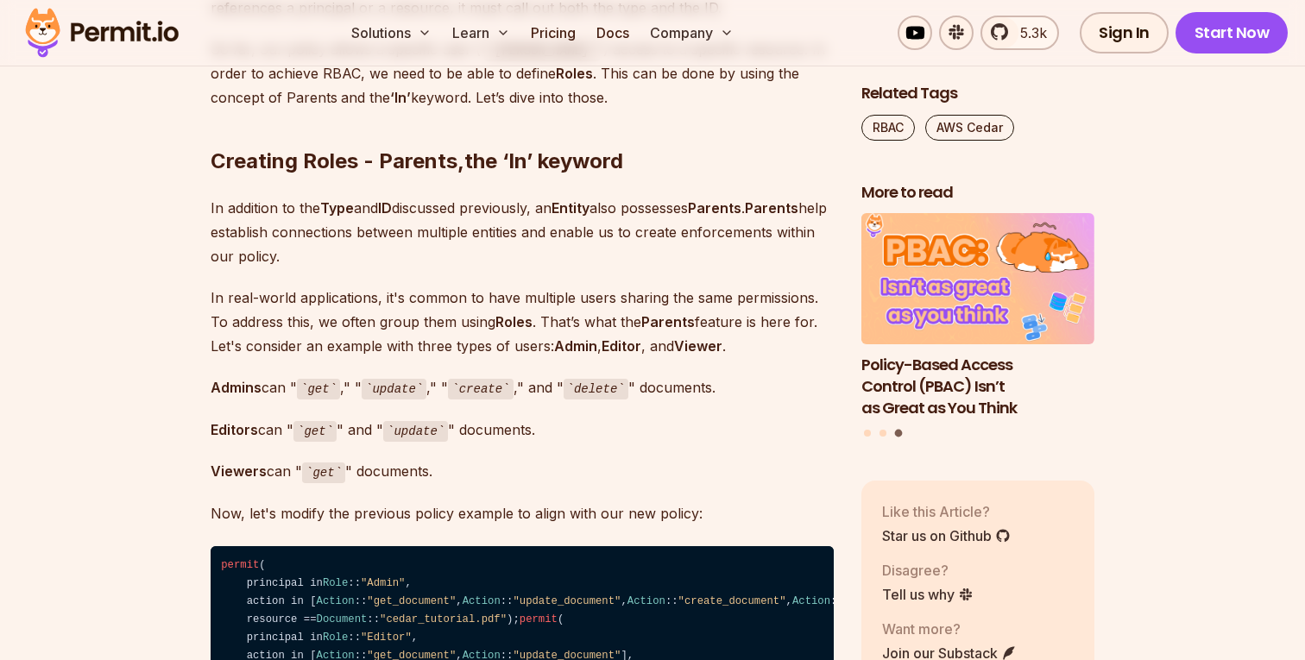
click at [367, 210] on p "In addition to the Type and ID discussed previously, an Entity also possesses P…" at bounding box center [522, 232] width 623 height 72
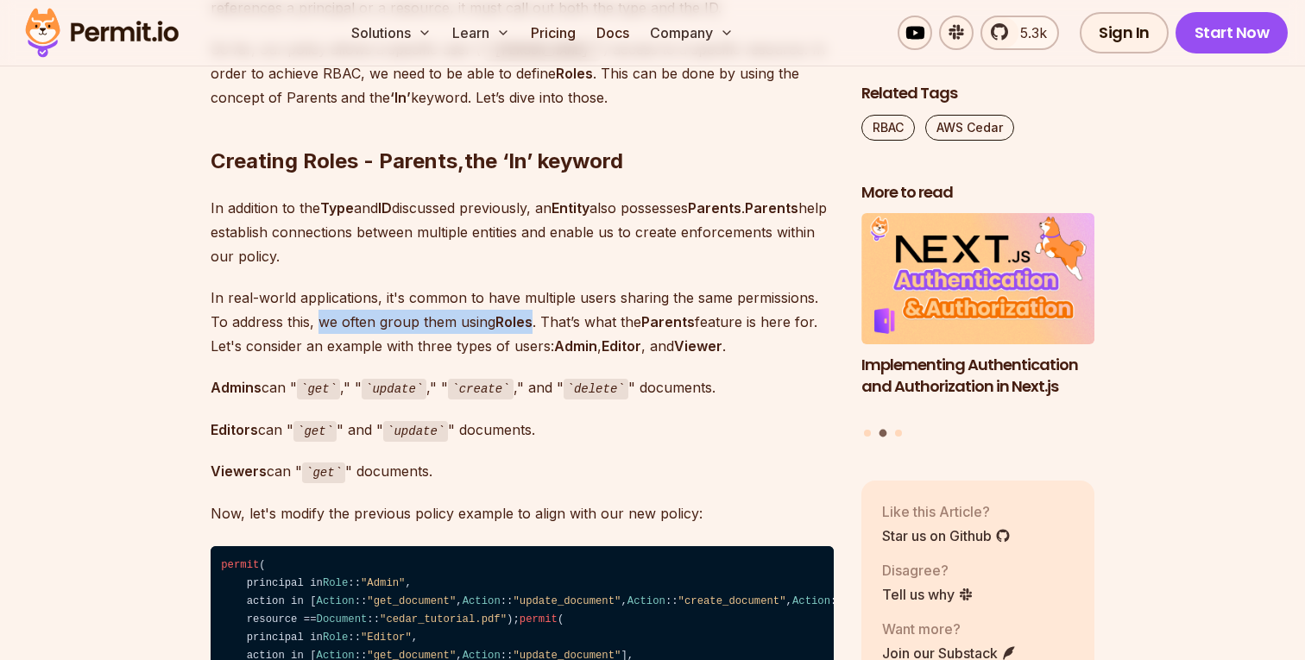
drag, startPoint x: 318, startPoint y: 297, endPoint x: 532, endPoint y: 294, distance: 214.0
click at [532, 294] on p "In real-world applications, it's common to have multiple users sharing the same…" at bounding box center [522, 322] width 623 height 72
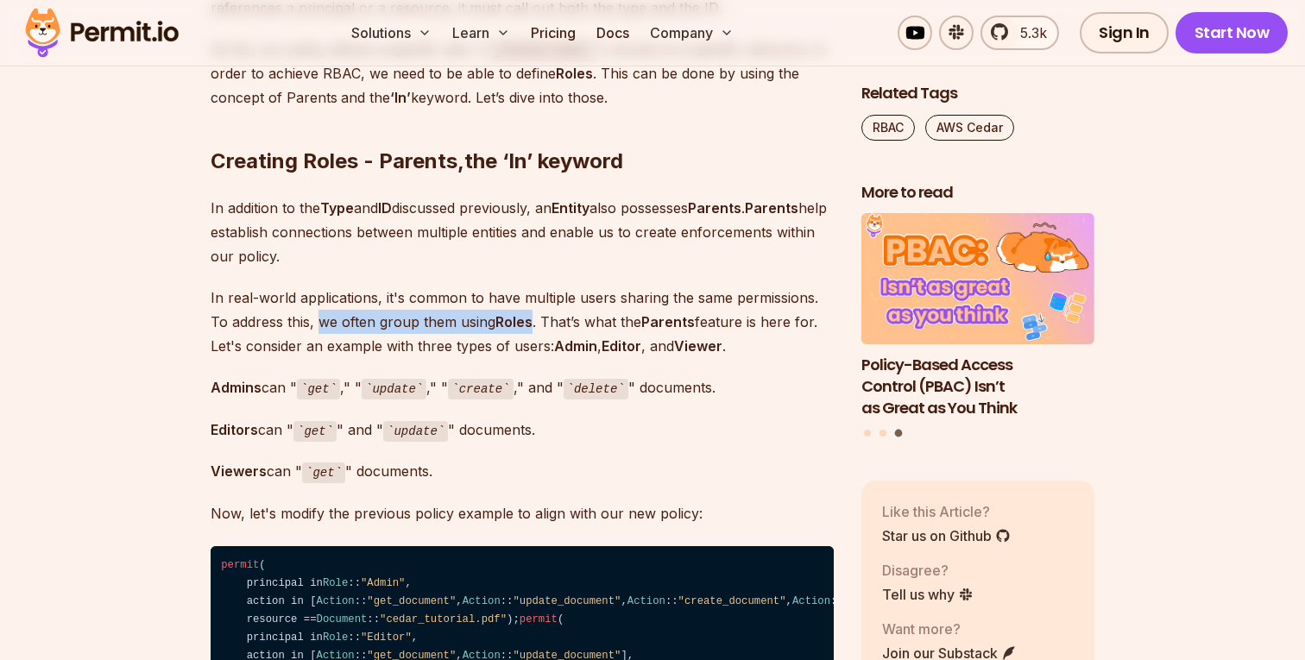
click at [703, 337] on strong "Viewer" at bounding box center [698, 345] width 48 height 17
click at [473, 322] on p "In real-world applications, it's common to have multiple users sharing the same…" at bounding box center [522, 322] width 623 height 72
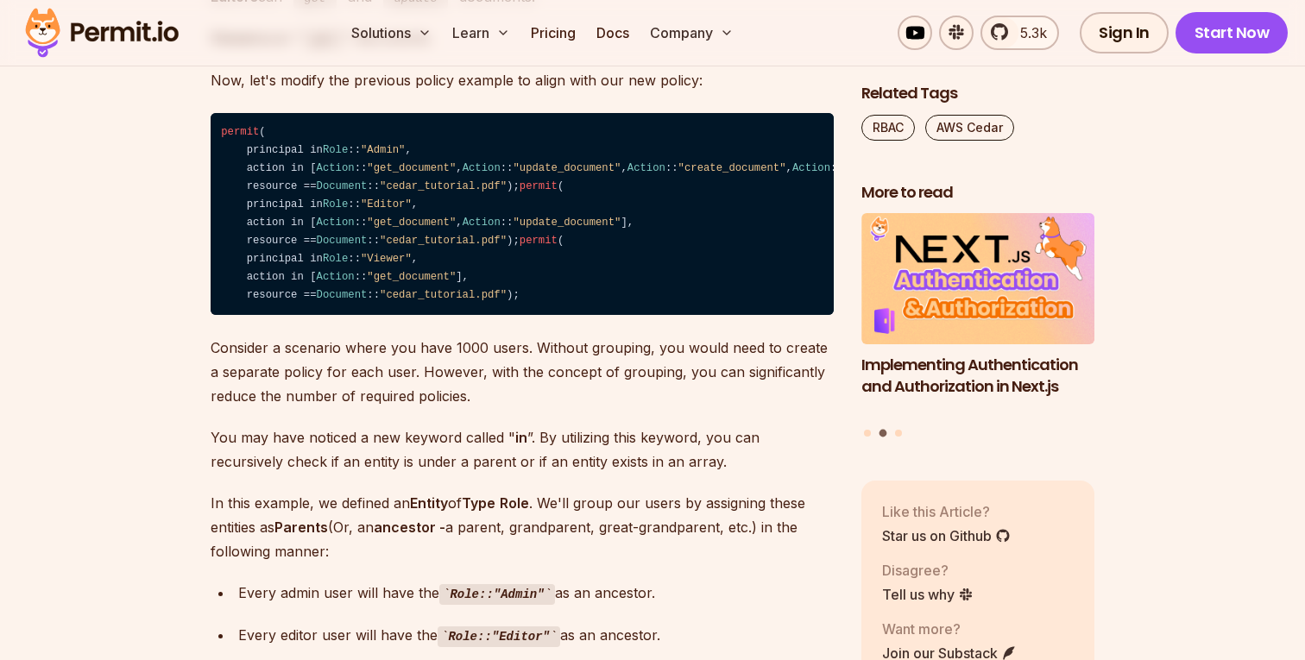
scroll to position [4279, 0]
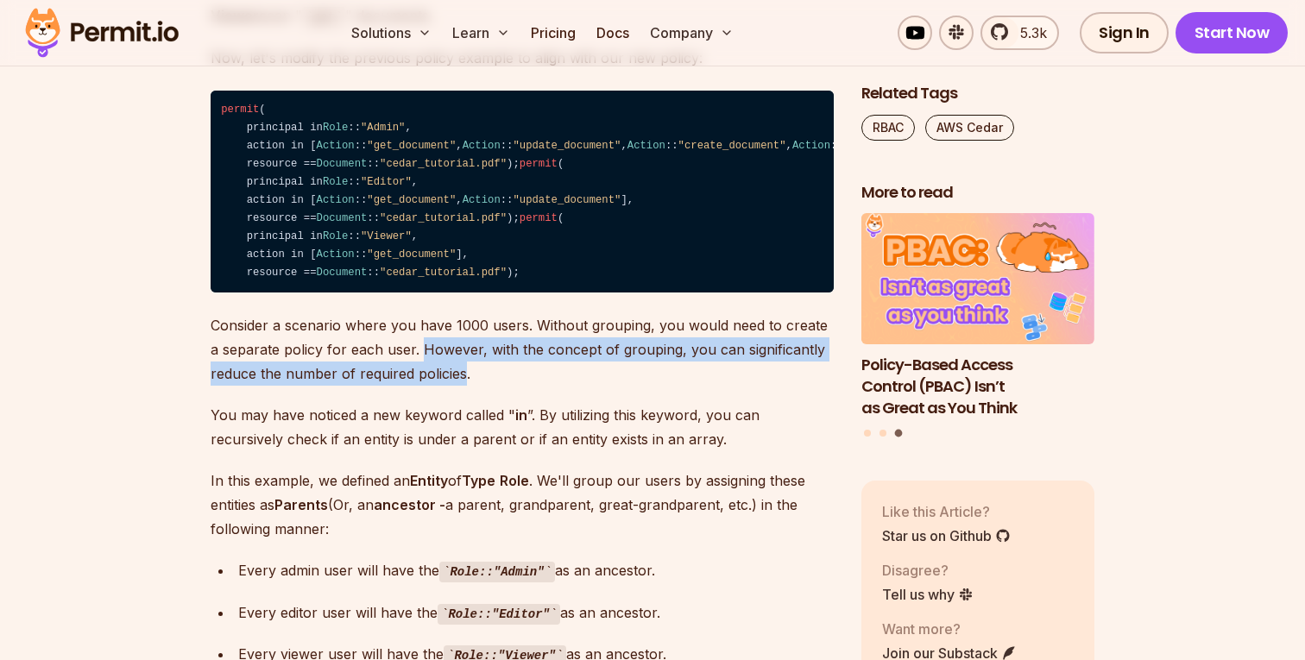
drag, startPoint x: 463, startPoint y: 529, endPoint x: 406, endPoint y: 502, distance: 62.9
click at [406, 386] on p "Consider a scenario where you have 1000 users. Without grouping, you would need…" at bounding box center [522, 349] width 623 height 72
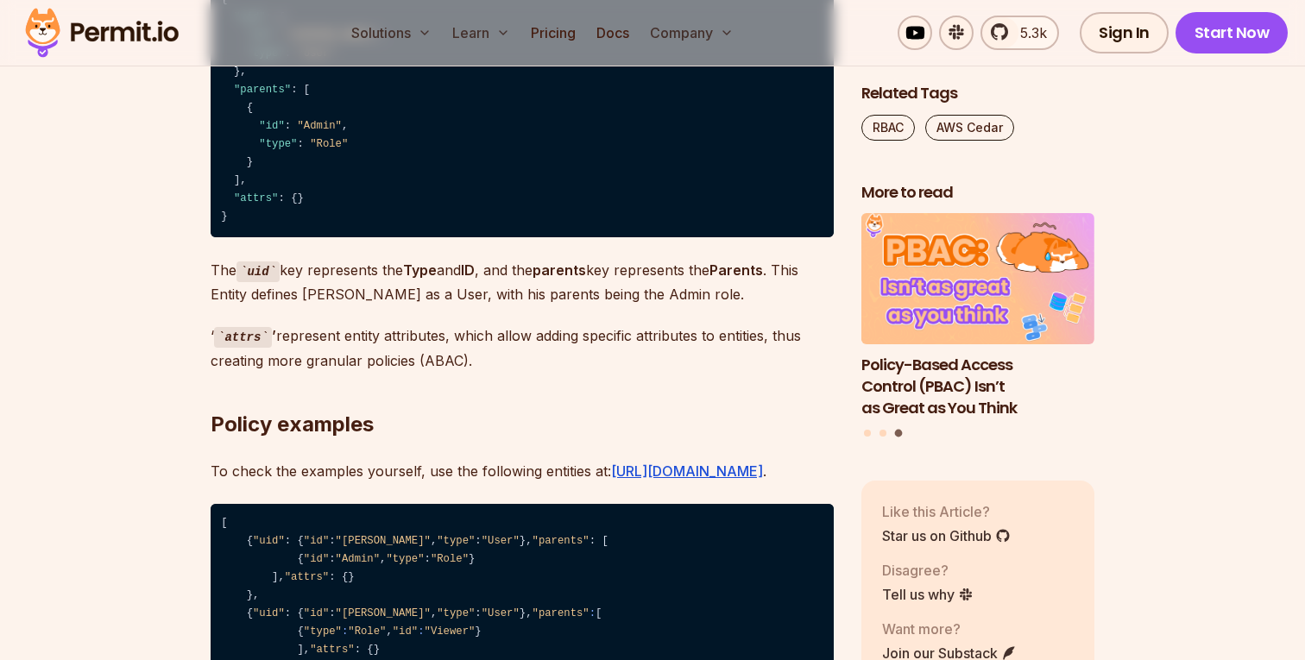
scroll to position [5958, 0]
